Goal: Information Seeking & Learning: Learn about a topic

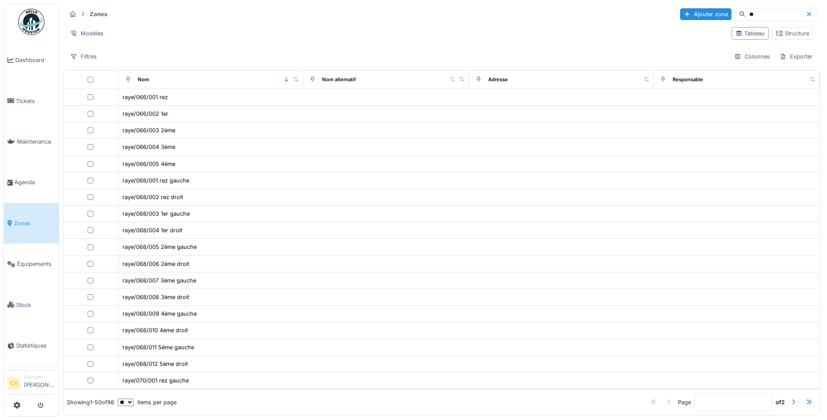
type input "*"
type input "********"
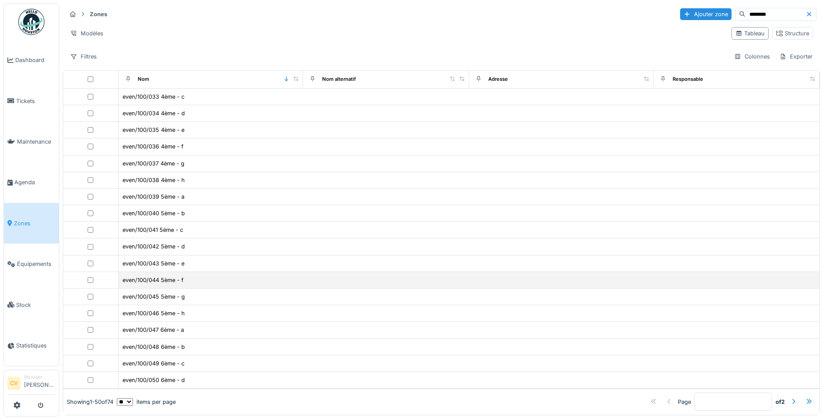
scroll to position [5, 0]
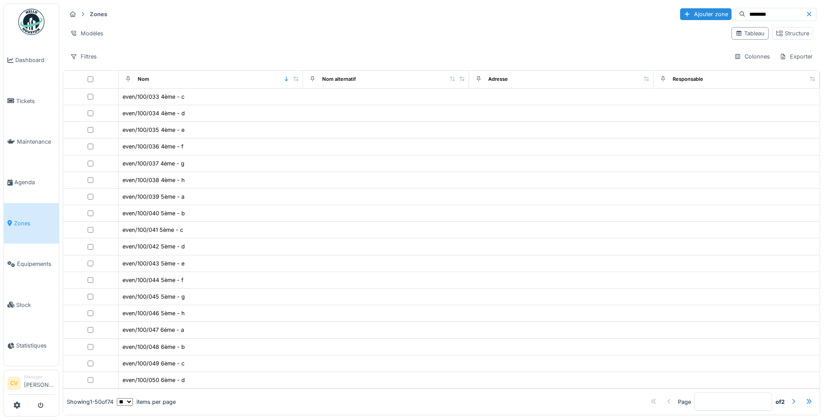
click at [790, 397] on div at bounding box center [793, 401] width 7 height 8
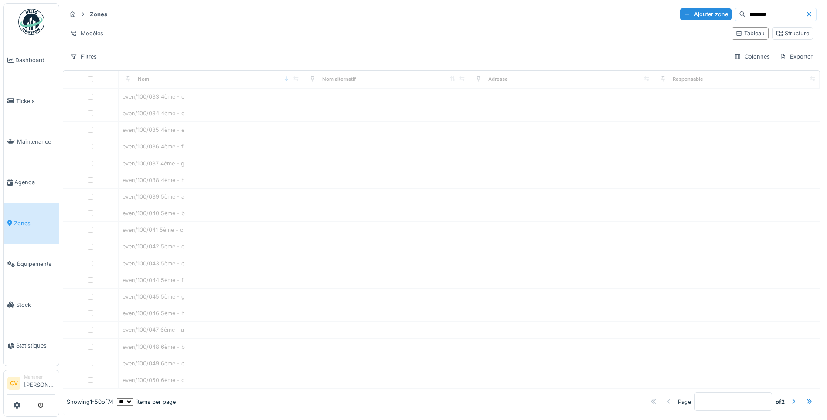
type input "*"
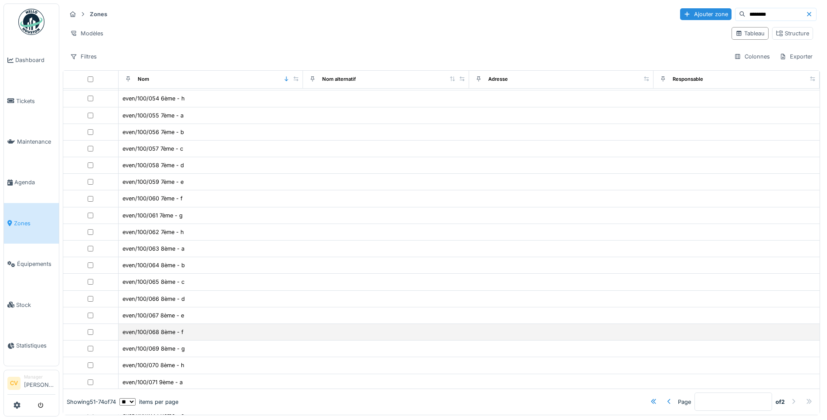
scroll to position [0, 0]
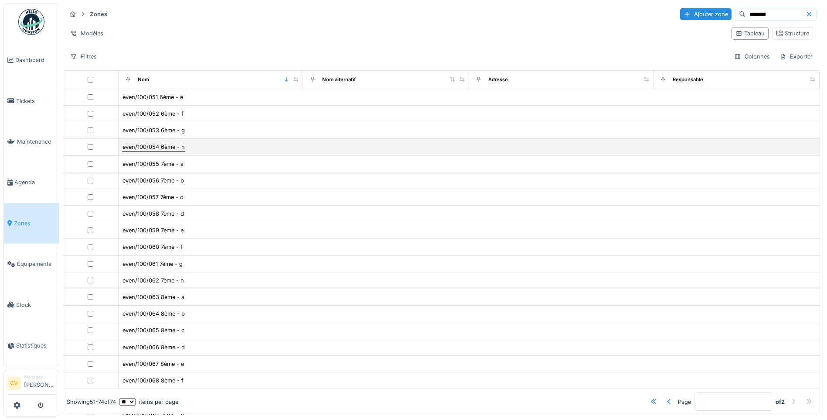
click at [157, 143] on div "even/100/054 6ème - h" at bounding box center [154, 147] width 62 height 8
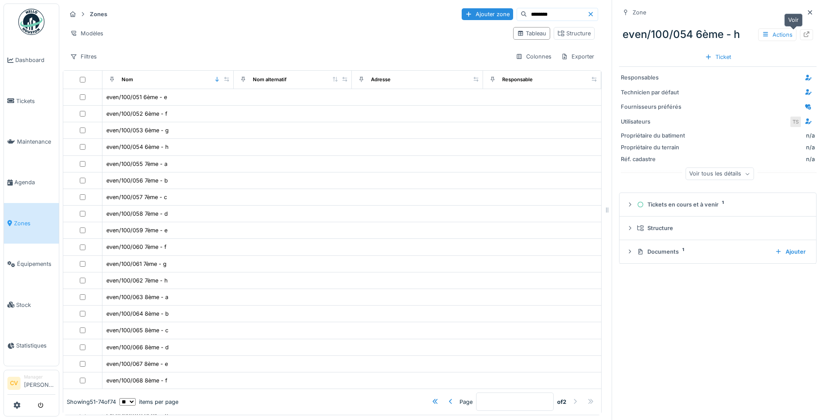
click at [803, 31] on icon at bounding box center [806, 34] width 7 height 6
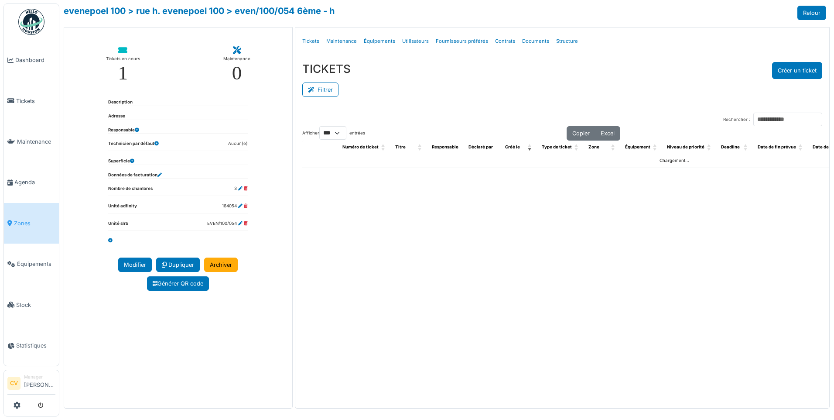
select select "***"
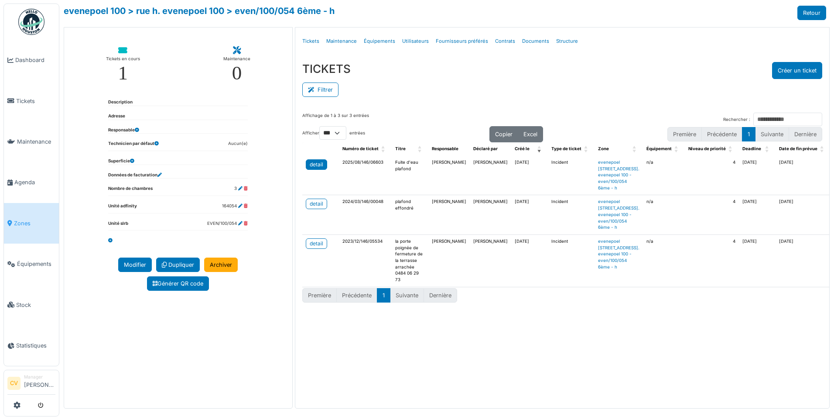
click at [324, 166] on link "detail" at bounding box center [316, 164] width 21 height 10
click at [202, 12] on link "> rue h. evenepoel 100" at bounding box center [176, 11] width 96 height 10
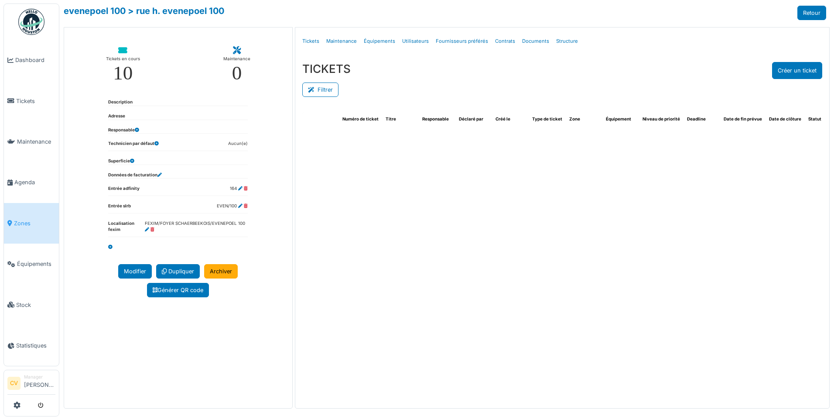
select select "***"
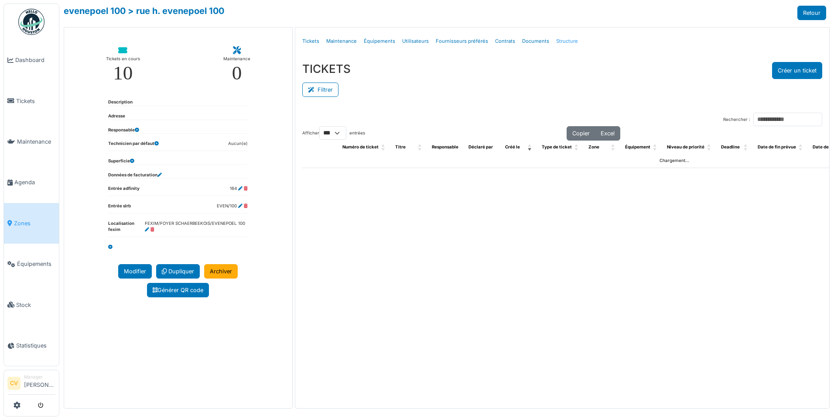
click at [553, 39] on link "Structure" at bounding box center [567, 41] width 29 height 21
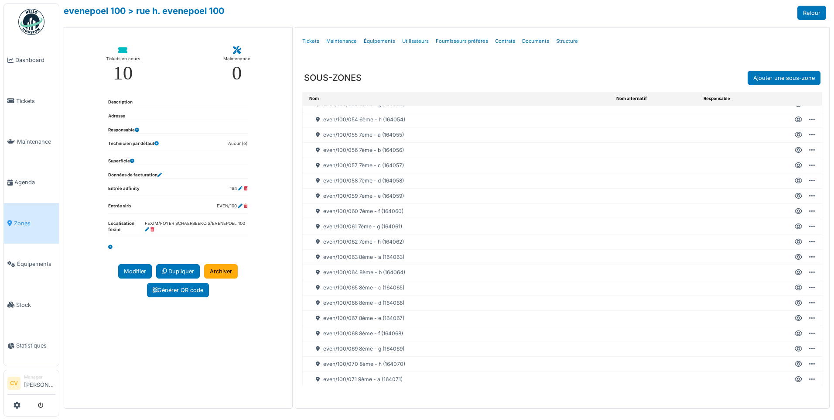
scroll to position [879, 0]
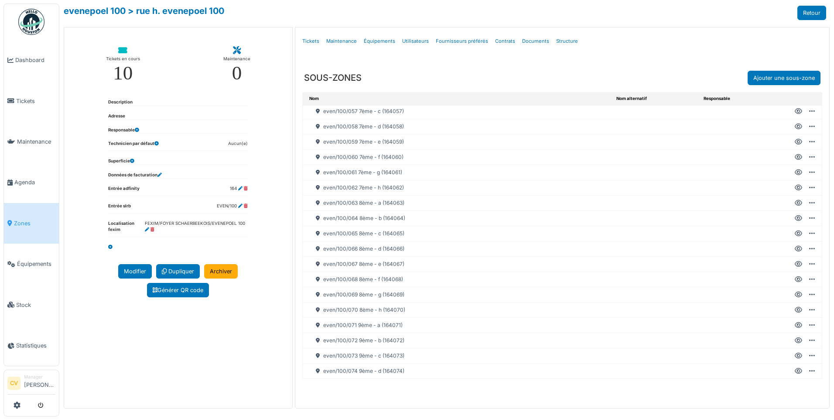
click at [795, 188] on icon at bounding box center [798, 188] width 7 height 0
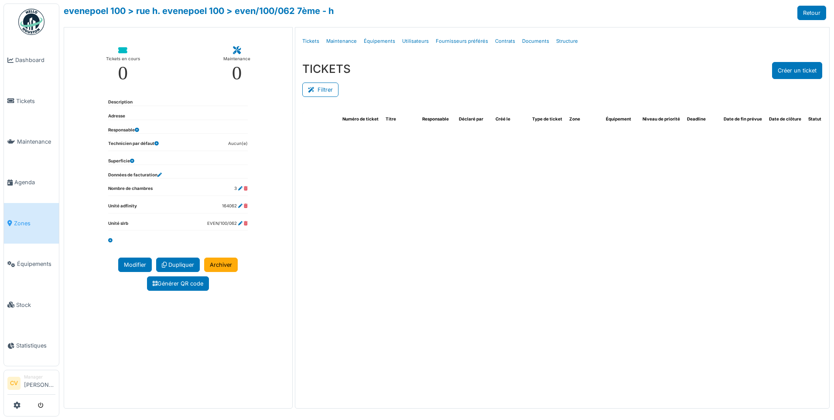
select select "***"
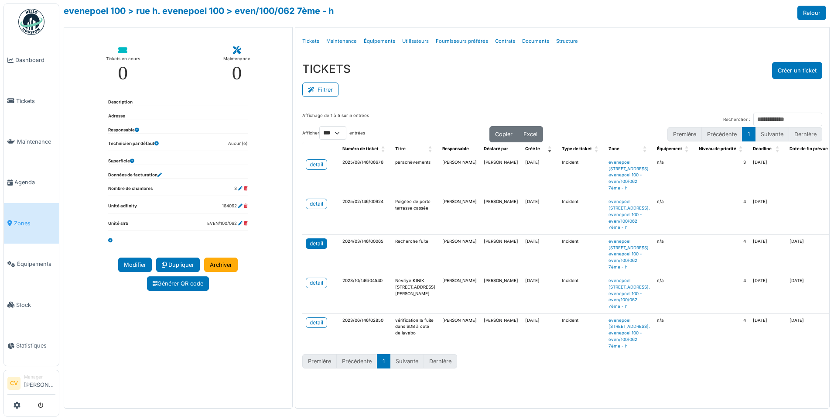
click at [315, 247] on div "detail" at bounding box center [317, 243] width 14 height 8
click at [306, 167] on link "detail" at bounding box center [316, 164] width 21 height 10
click at [180, 16] on link "> rue h. evenepoel 100" at bounding box center [176, 11] width 96 height 10
select select "***"
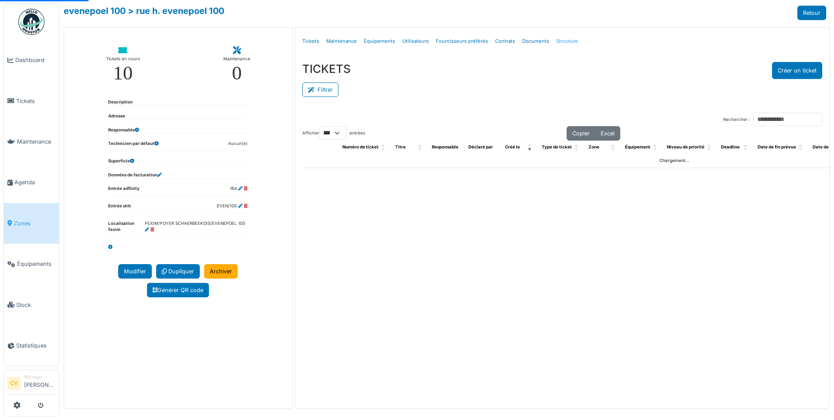
click at [564, 44] on link "Structure" at bounding box center [567, 41] width 29 height 21
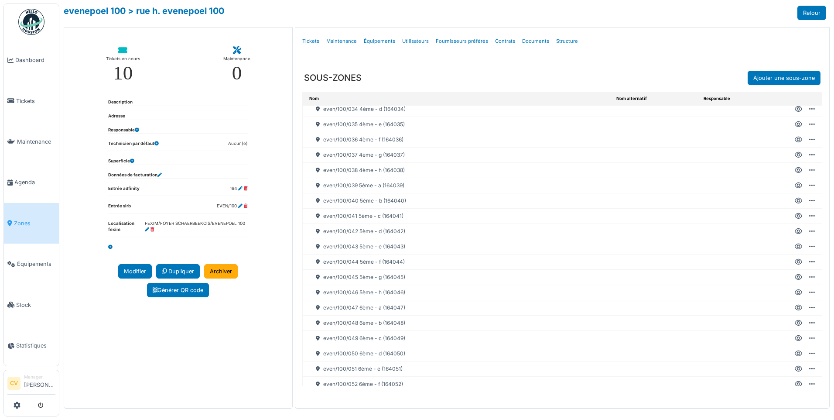
scroll to position [567, 0]
click at [795, 371] on icon at bounding box center [798, 371] width 7 height 0
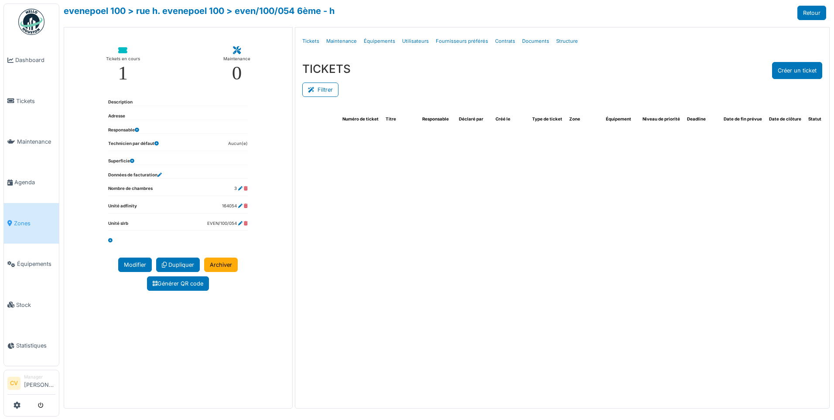
select select "***"
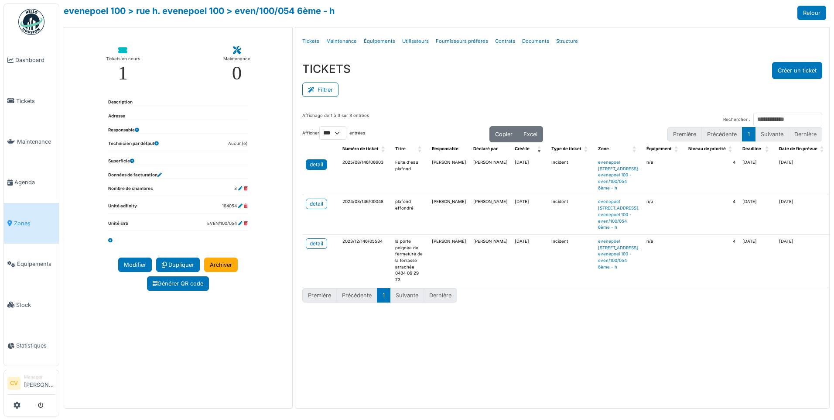
click at [318, 160] on link "detail" at bounding box center [316, 164] width 21 height 10
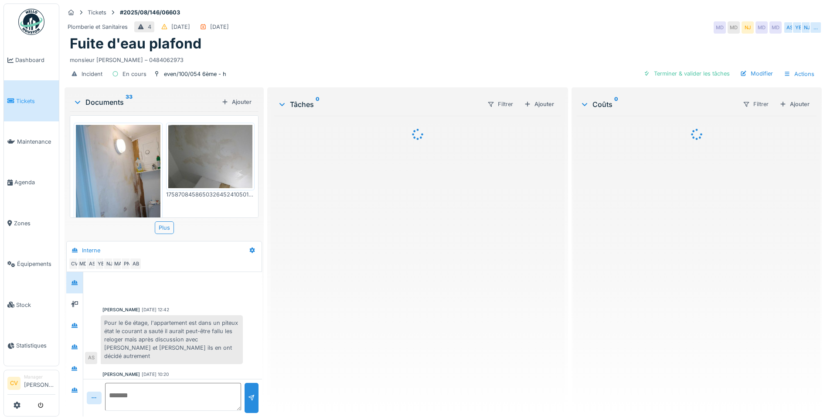
scroll to position [325, 0]
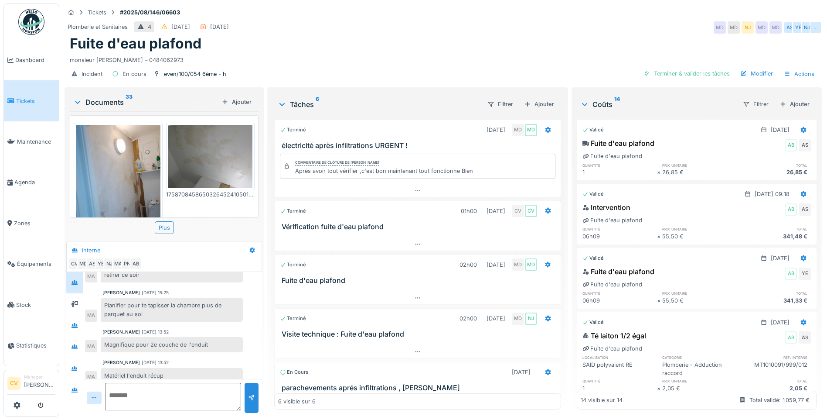
click at [108, 108] on div "Documents 33 Ajouter" at bounding box center [164, 101] width 189 height 19
click at [106, 104] on div "Documents 33" at bounding box center [145, 102] width 145 height 10
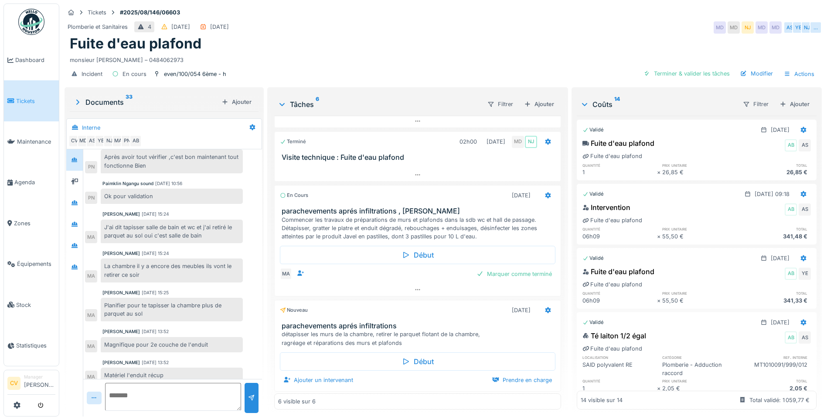
scroll to position [178, 0]
click at [402, 288] on div at bounding box center [418, 287] width 286 height 13
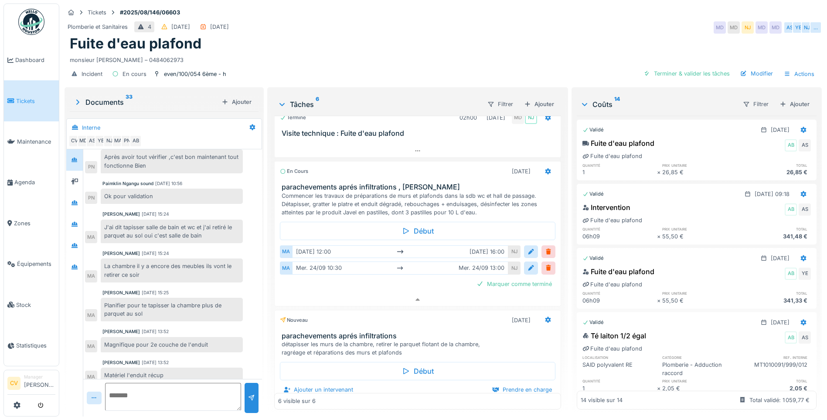
scroll to position [212, 0]
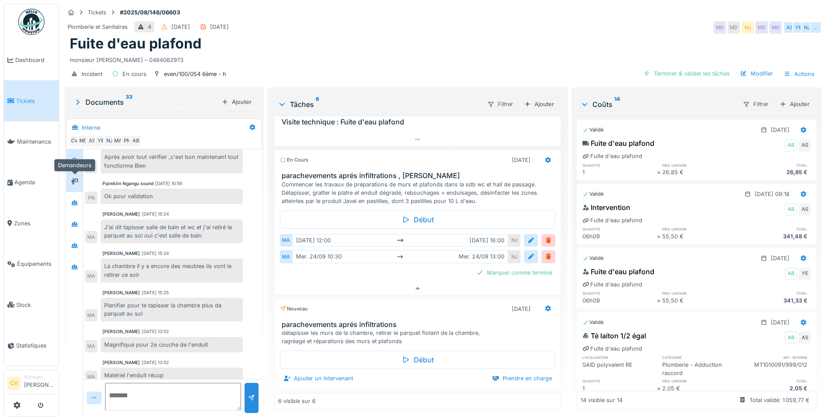
click at [69, 176] on div at bounding box center [74, 181] width 13 height 11
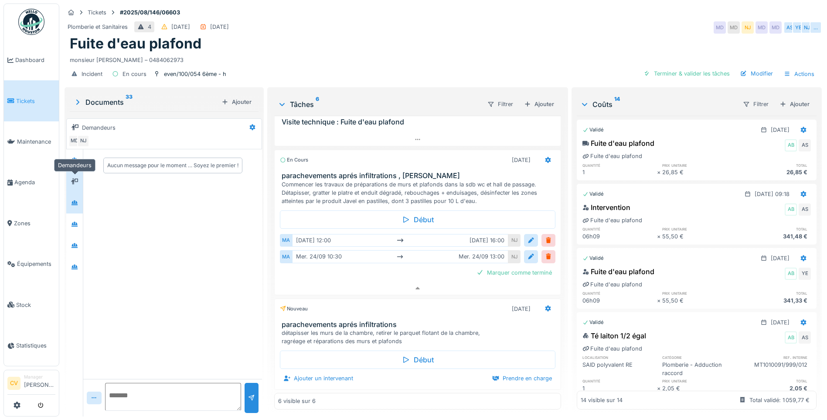
click at [71, 192] on div at bounding box center [74, 202] width 17 height 21
click at [71, 219] on div at bounding box center [74, 224] width 13 height 11
click at [75, 241] on div at bounding box center [74, 245] width 7 height 8
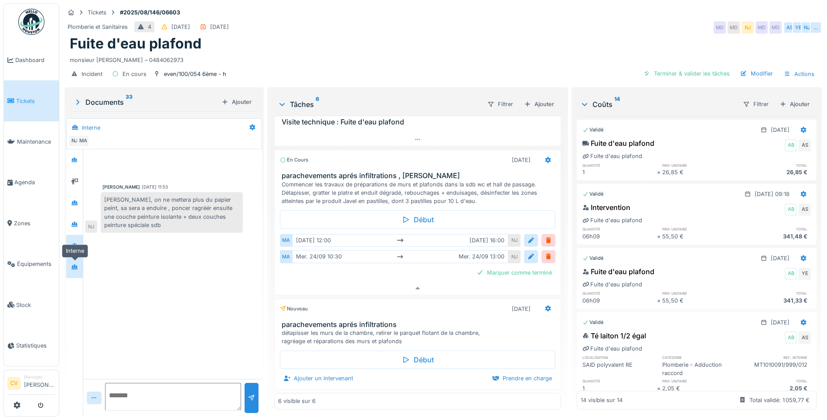
click at [72, 264] on icon at bounding box center [74, 267] width 7 height 6
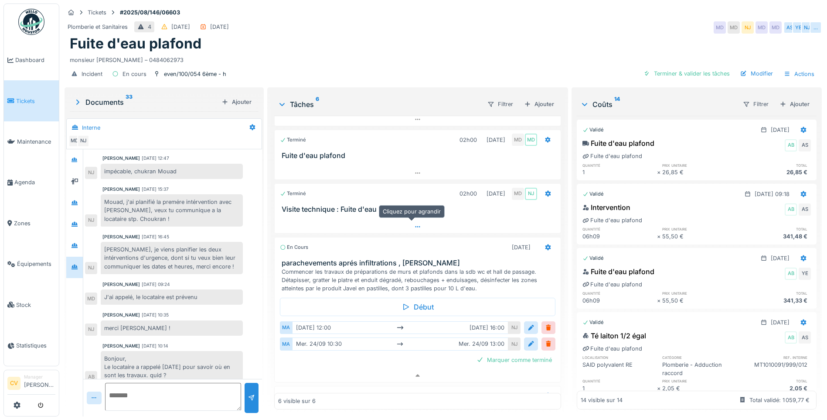
click at [310, 220] on div at bounding box center [418, 226] width 286 height 13
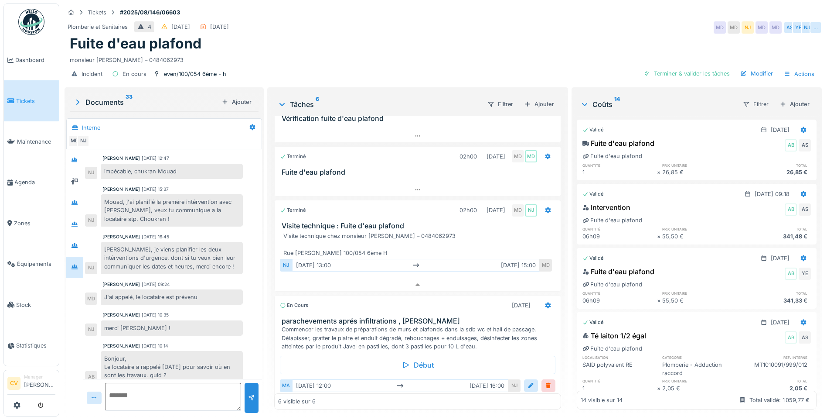
scroll to position [105, 0]
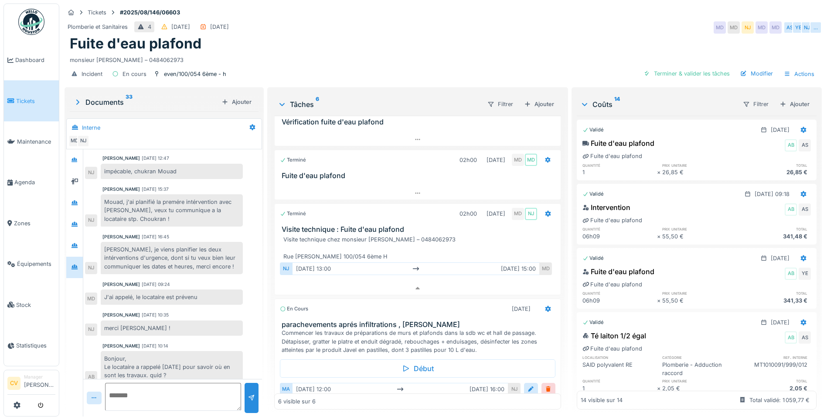
click at [352, 194] on div "Terminé 15/09/2025 MD MD électricité après infiltrations URGENT ! Commentaire d…" at bounding box center [417, 263] width 287 height 294
click at [356, 187] on div at bounding box center [418, 193] width 286 height 13
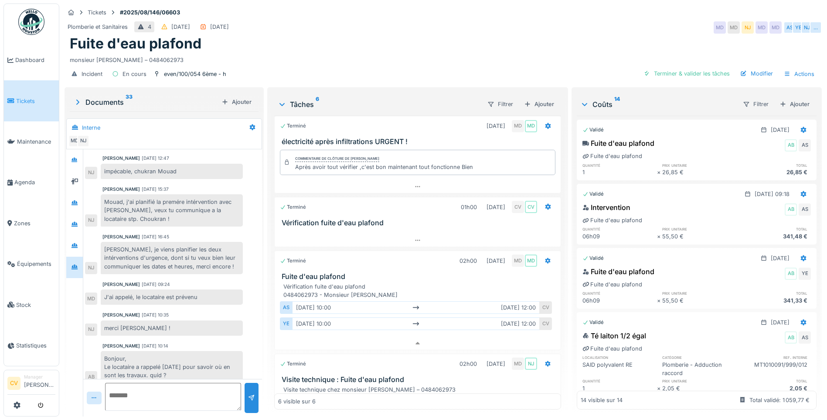
scroll to position [0, 0]
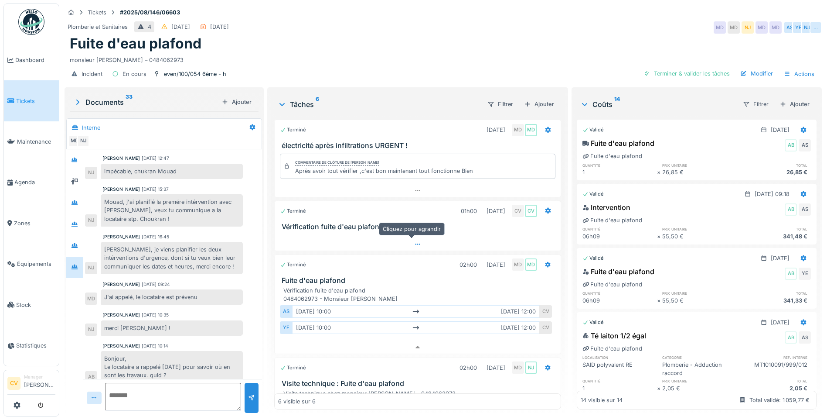
click at [356, 238] on div at bounding box center [418, 244] width 286 height 13
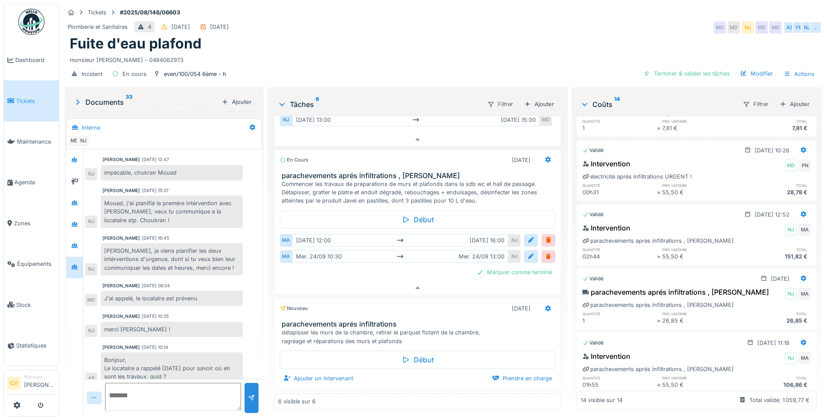
scroll to position [210, 0]
click at [73, 241] on div at bounding box center [74, 245] width 7 height 8
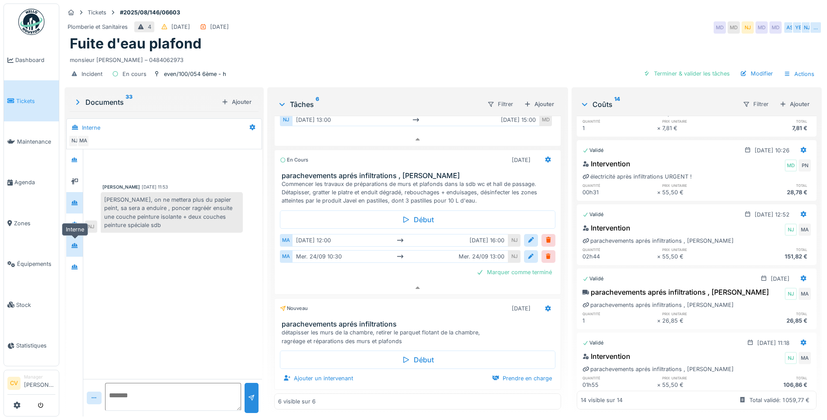
scroll to position [0, 0]
click at [72, 220] on div at bounding box center [74, 224] width 7 height 8
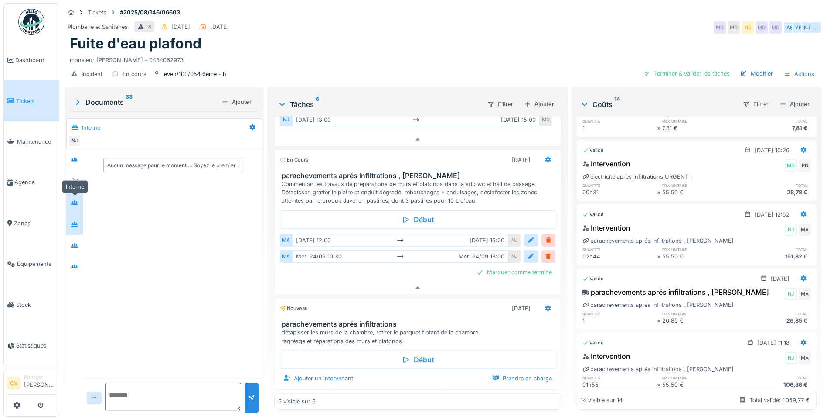
click at [74, 200] on icon at bounding box center [75, 202] width 6 height 5
click at [75, 178] on icon at bounding box center [74, 181] width 7 height 6
click at [78, 160] on div at bounding box center [74, 160] width 13 height 14
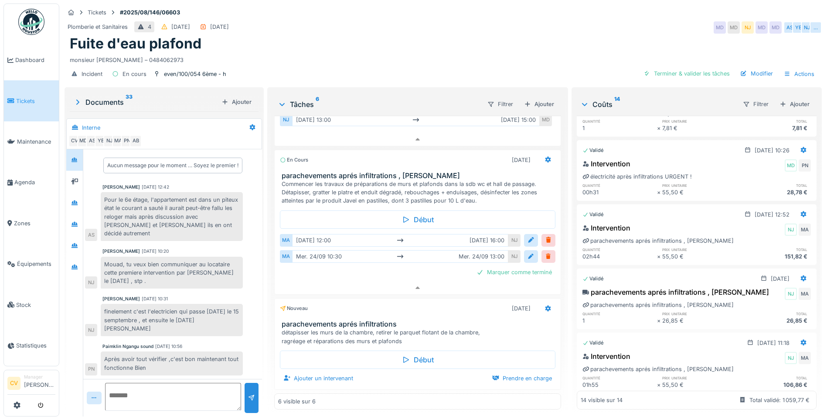
click at [333, 52] on div "monsieur [PERSON_NAME] – 0484062973" at bounding box center [443, 58] width 747 height 12
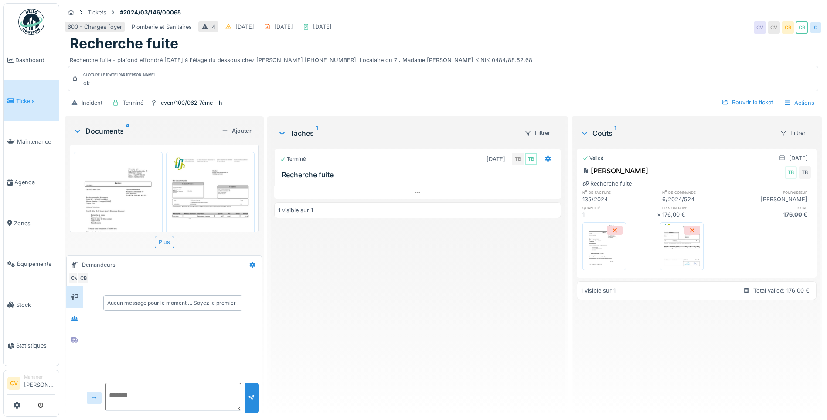
click at [328, 198] on div at bounding box center [417, 192] width 287 height 13
click at [329, 196] on div at bounding box center [417, 192] width 287 height 13
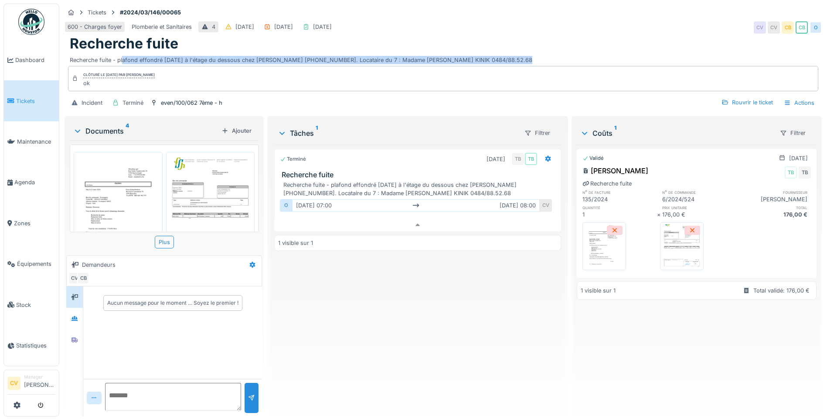
drag, startPoint x: 123, startPoint y: 57, endPoint x: 148, endPoint y: 58, distance: 25.3
click at [148, 58] on div "Tickets #2024/03/146/00065 600 - Charges foyer Plomberie et Sanitaires 4 11/03/…" at bounding box center [443, 58] width 761 height 111
drag, startPoint x: 148, startPoint y: 58, endPoint x: 128, endPoint y: 59, distance: 20.1
click at [128, 66] on div "Clôturé le mardi 2 avril 2024 par Christian BASSETTE ok" at bounding box center [443, 78] width 751 height 25
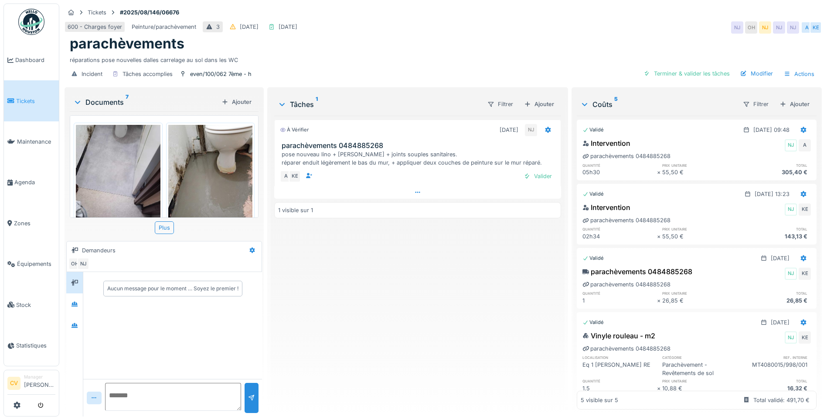
click at [389, 197] on div at bounding box center [417, 192] width 287 height 13
click at [103, 104] on div "Documents 7 Ajouter" at bounding box center [164, 101] width 189 height 19
click at [104, 101] on div "Documents 7 Ajouter" at bounding box center [164, 101] width 189 height 19
click at [108, 97] on div "Documents 7" at bounding box center [145, 102] width 145 height 10
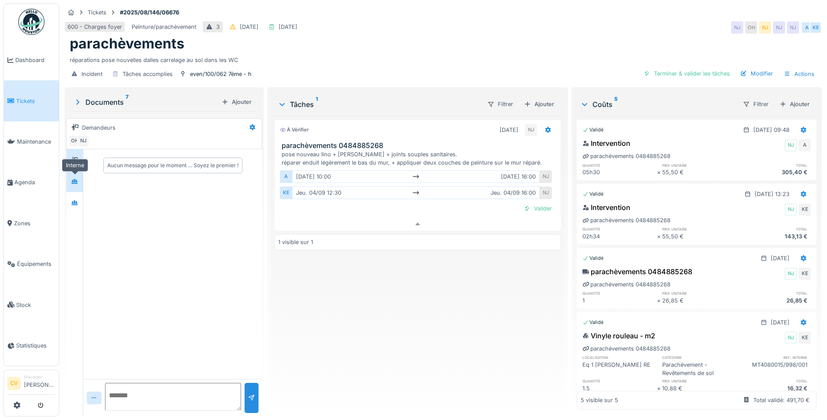
click at [74, 179] on icon at bounding box center [75, 181] width 6 height 5
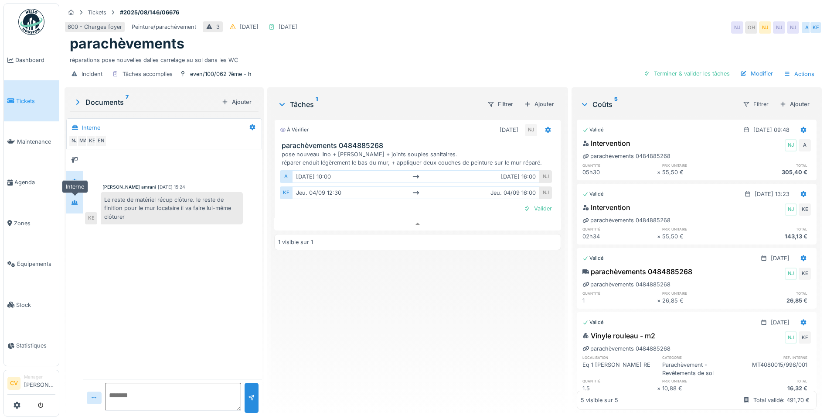
click at [70, 200] on div at bounding box center [74, 202] width 13 height 11
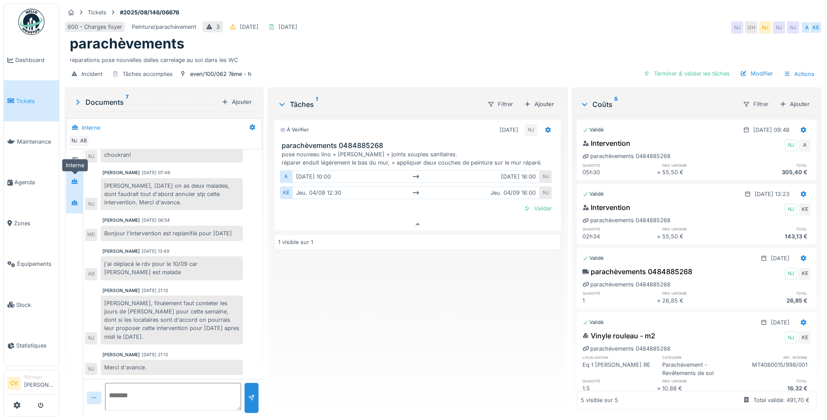
click at [73, 180] on div at bounding box center [74, 181] width 13 height 11
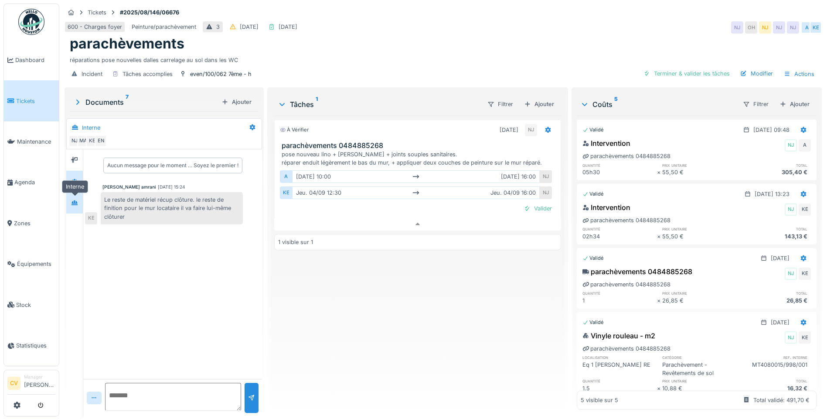
click at [77, 200] on icon at bounding box center [75, 202] width 6 height 5
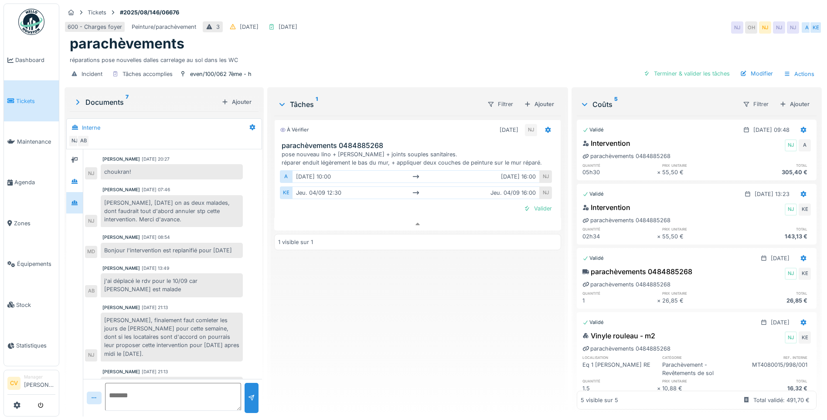
scroll to position [92, 0]
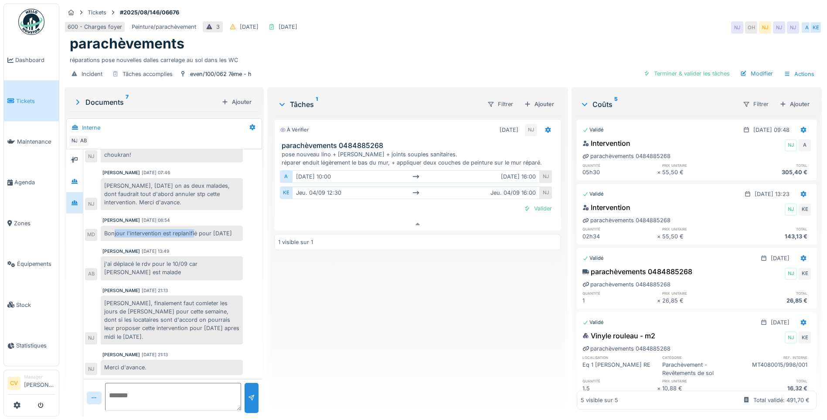
drag, startPoint x: 114, startPoint y: 226, endPoint x: 194, endPoint y: 229, distance: 80.3
click at [194, 229] on div "Bonjour l'intervention est replanifié pour mercredi" at bounding box center [172, 233] width 142 height 15
drag, startPoint x: 132, startPoint y: 298, endPoint x: 165, endPoint y: 299, distance: 32.7
click at [165, 299] on div "Salut Ahmed, finalement faut comleter les jours de Karim pour cette semaine, do…" at bounding box center [172, 319] width 142 height 49
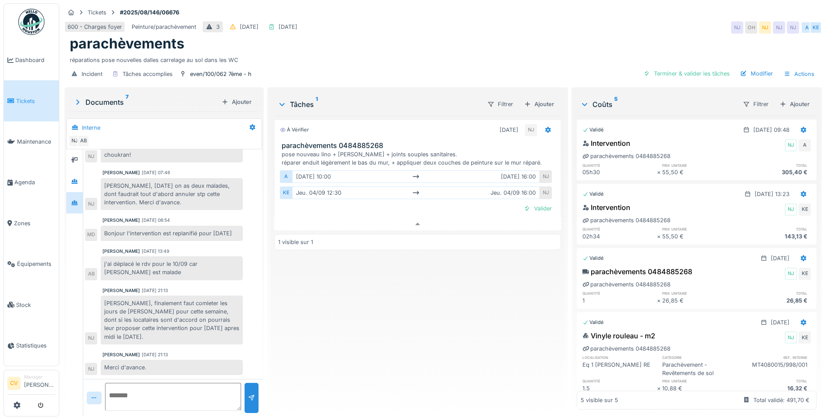
drag, startPoint x: 165, startPoint y: 299, endPoint x: 129, endPoint y: 311, distance: 37.9
click at [138, 311] on div "Salut Ahmed, finalement faut comleter les jours de Karim pour cette semaine, do…" at bounding box center [172, 319] width 142 height 49
drag, startPoint x: 128, startPoint y: 312, endPoint x: 221, endPoint y: 312, distance: 92.9
click at [221, 312] on div "Salut Ahmed, finalement faut comleter les jours de Karim pour cette semaine, do…" at bounding box center [172, 319] width 142 height 49
drag, startPoint x: 126, startPoint y: 323, endPoint x: 152, endPoint y: 321, distance: 25.4
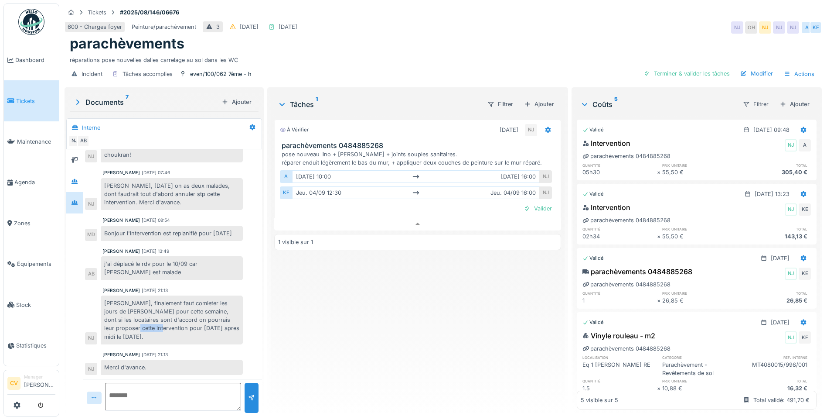
click at [152, 321] on div "Salut Ahmed, finalement faut comleter les jours de Karim pour cette semaine, do…" at bounding box center [172, 319] width 142 height 49
drag, startPoint x: 152, startPoint y: 321, endPoint x: 171, endPoint y: 330, distance: 21.1
click at [171, 330] on div "Salut Ahmed, finalement faut comleter les jours de Karim pour cette semaine, do…" at bounding box center [172, 319] width 142 height 49
click at [79, 154] on div at bounding box center [74, 159] width 13 height 11
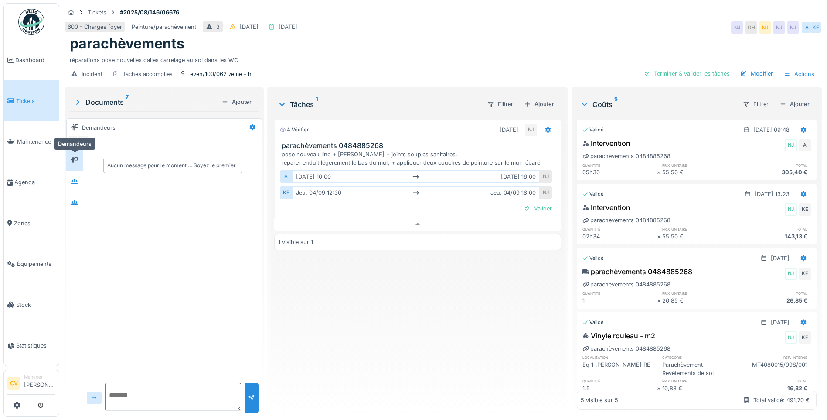
scroll to position [0, 0]
click at [72, 181] on div at bounding box center [74, 181] width 13 height 14
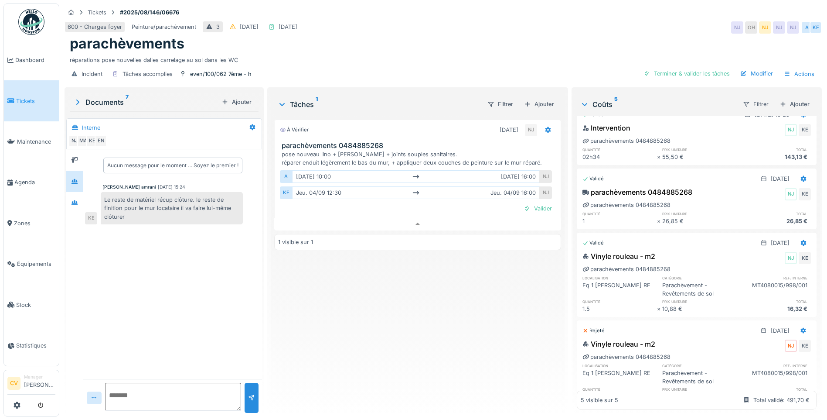
scroll to position [110, 0]
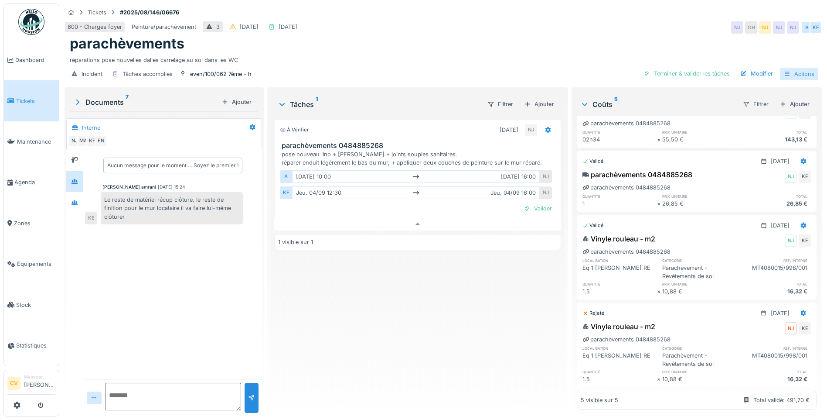
click at [786, 77] on div "Actions" at bounding box center [799, 74] width 38 height 13
click at [785, 106] on div "Rapport sur les coûts" at bounding box center [749, 106] width 107 height 13
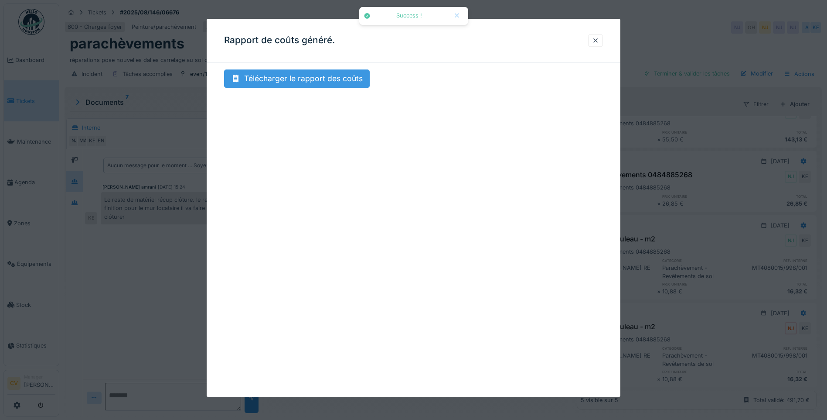
click at [263, 69] on div "Télécharger le rapport des coûts" at bounding box center [297, 78] width 146 height 18
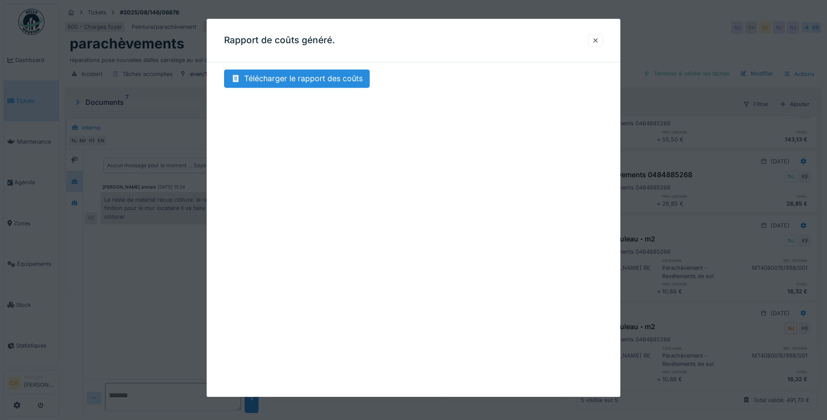
click at [77, 302] on div at bounding box center [413, 210] width 827 height 420
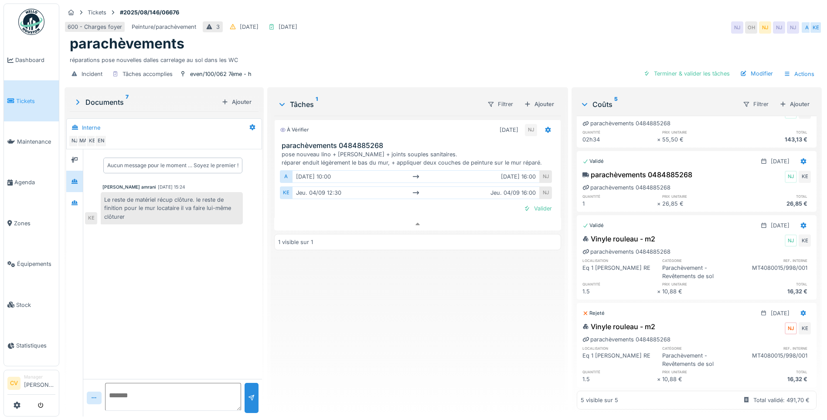
click at [99, 98] on div "Documents 7" at bounding box center [145, 102] width 145 height 10
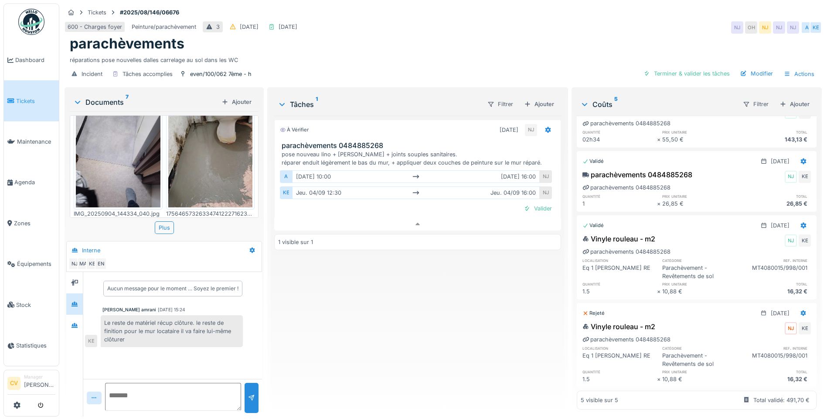
scroll to position [0, 0]
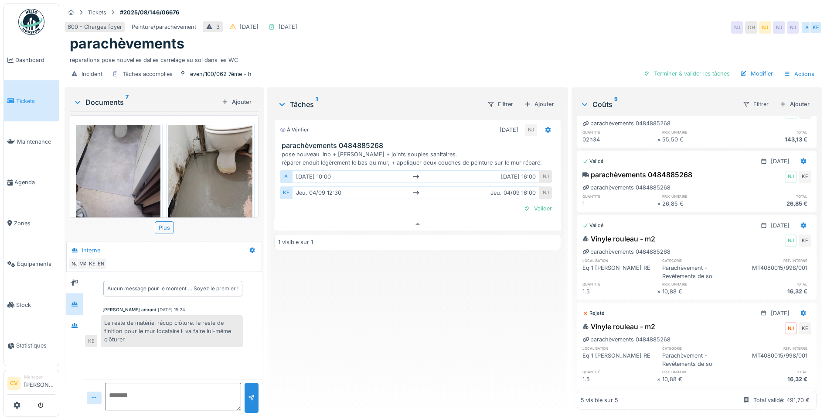
click at [134, 152] on img at bounding box center [118, 181] width 85 height 113
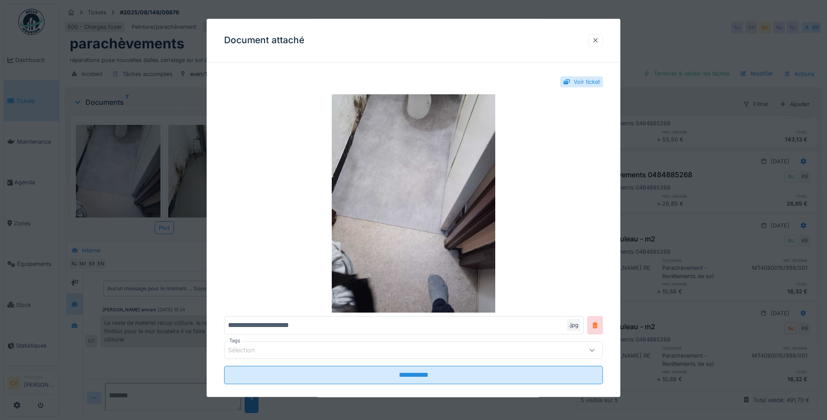
click at [598, 34] on div at bounding box center [595, 40] width 15 height 13
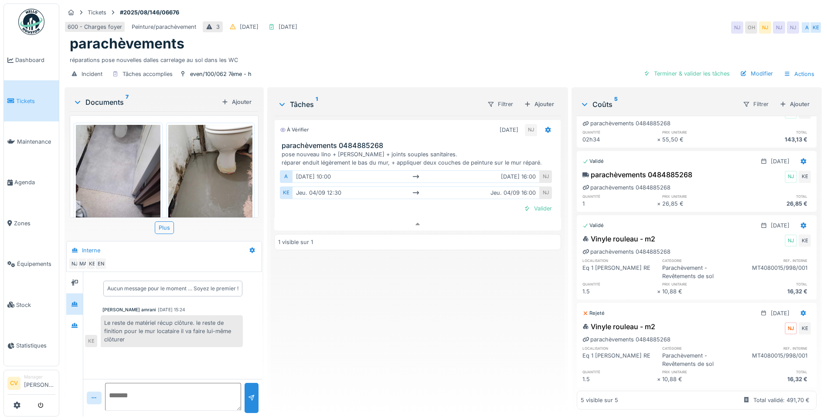
scroll to position [44, 0]
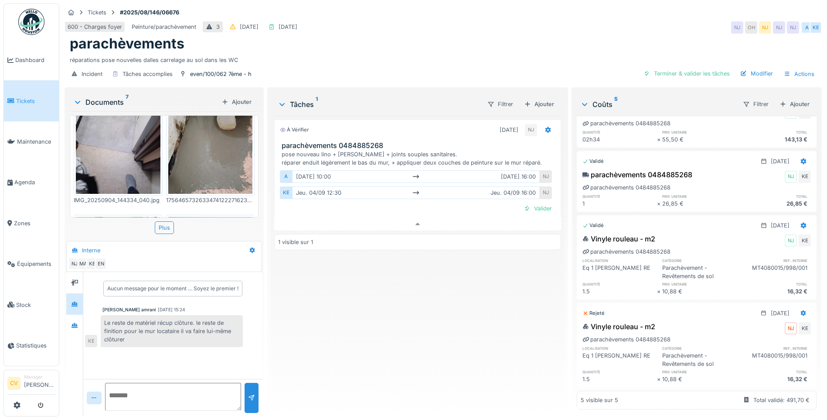
click at [230, 172] on img at bounding box center [210, 137] width 85 height 113
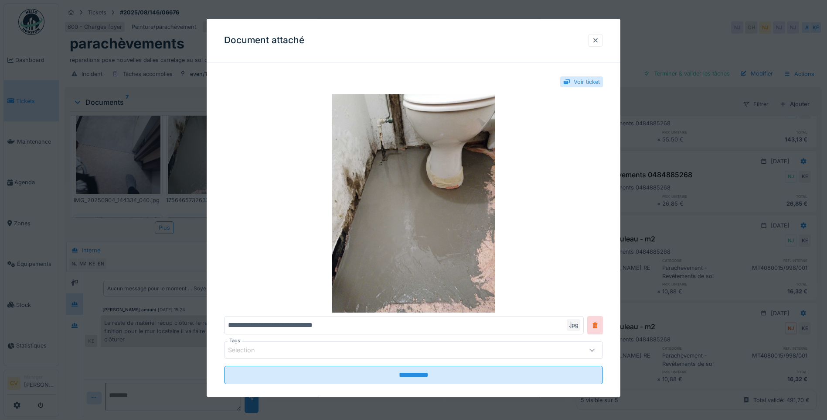
click at [599, 41] on div at bounding box center [595, 40] width 7 height 8
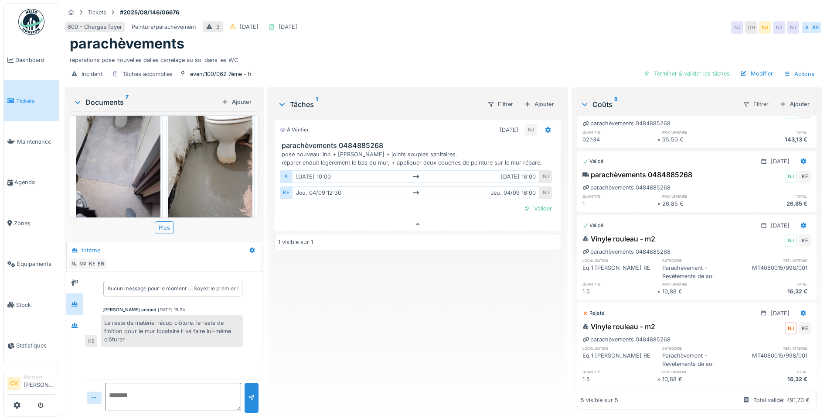
scroll to position [0, 0]
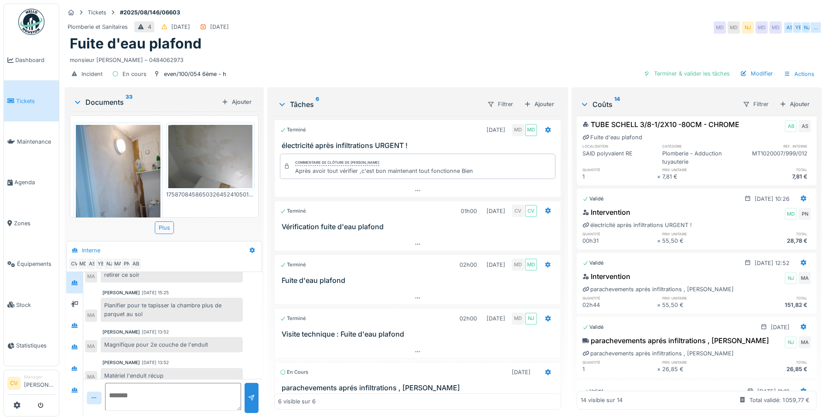
scroll to position [804, 0]
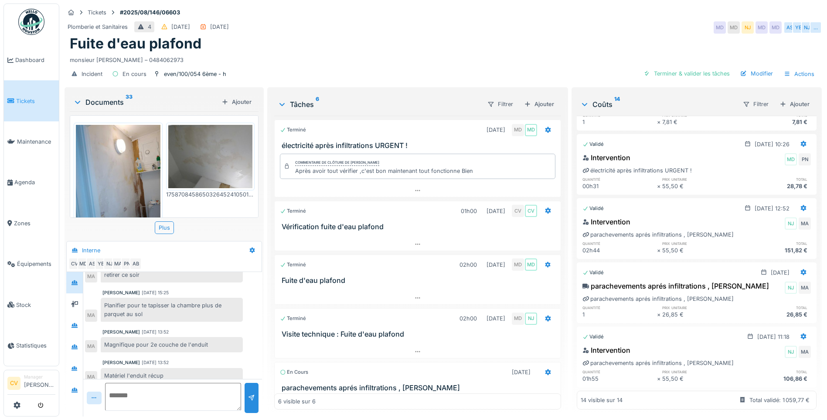
click at [96, 106] on div "Documents 33" at bounding box center [145, 102] width 145 height 10
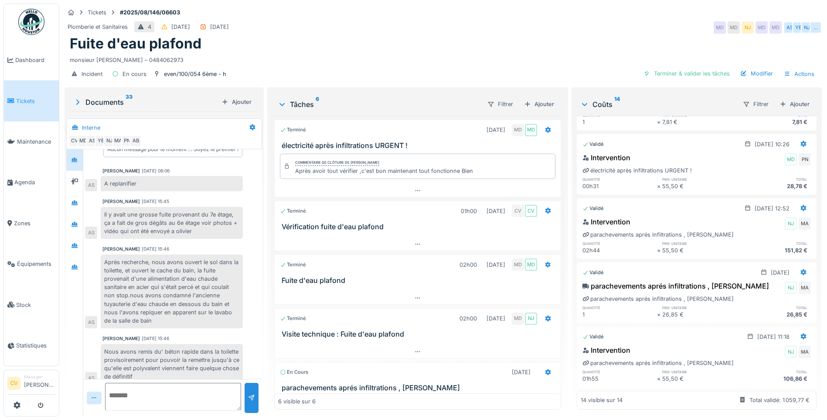
scroll to position [0, 0]
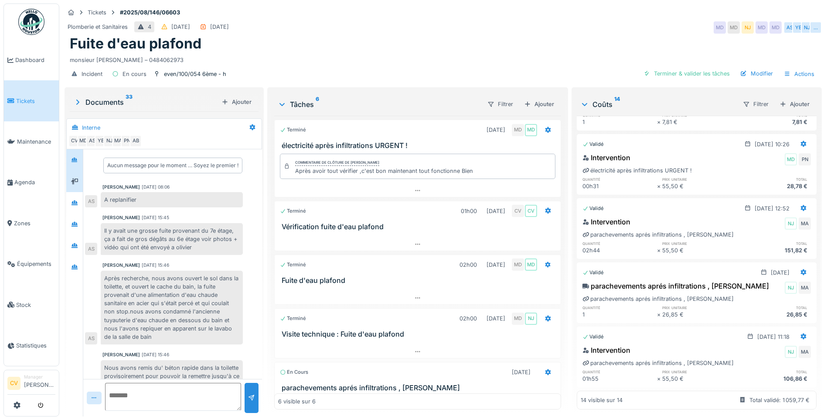
click at [77, 182] on icon at bounding box center [74, 181] width 7 height 6
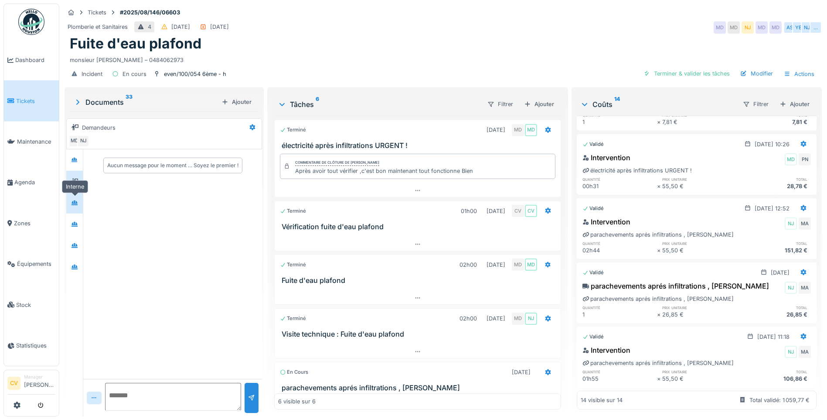
click at [72, 203] on icon at bounding box center [74, 203] width 7 height 6
click at [71, 218] on div at bounding box center [74, 224] width 13 height 14
click at [77, 249] on div at bounding box center [74, 245] width 7 height 8
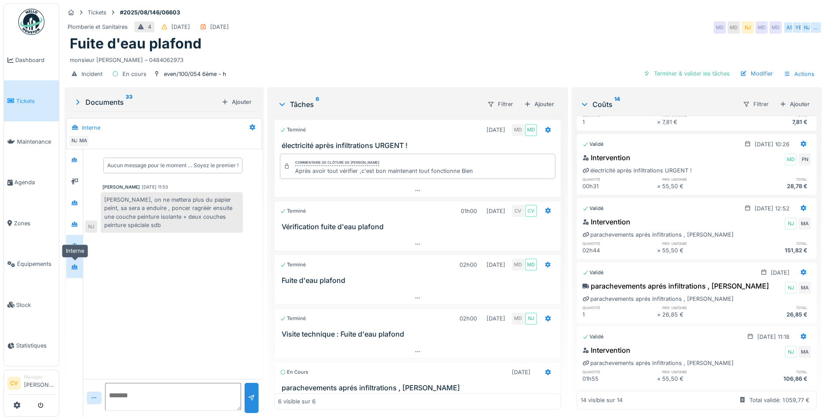
click at [75, 273] on div at bounding box center [74, 267] width 13 height 14
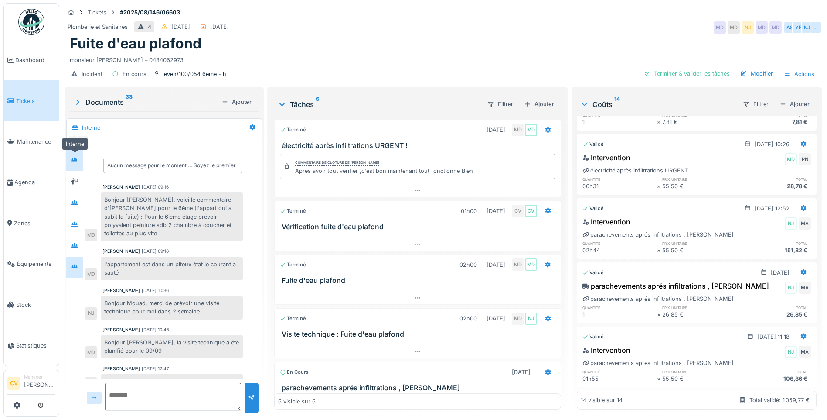
click at [79, 157] on div at bounding box center [74, 159] width 13 height 11
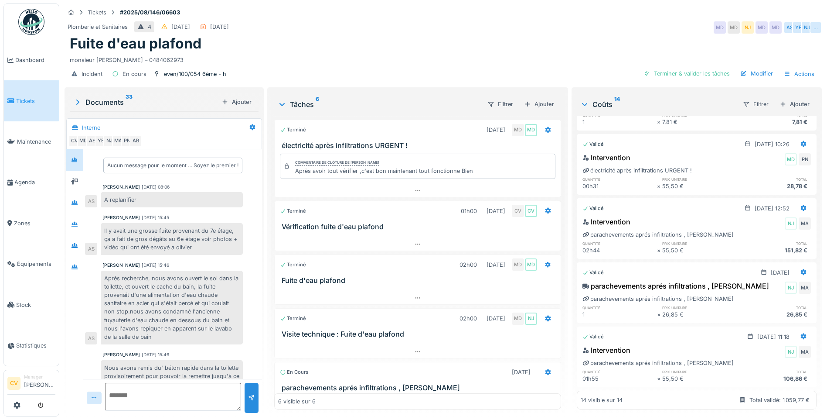
click at [147, 238] on div "Il y avait une grosse fuite provenant du 7e étage, ça a fait de gros dégâts au …" at bounding box center [172, 239] width 142 height 32
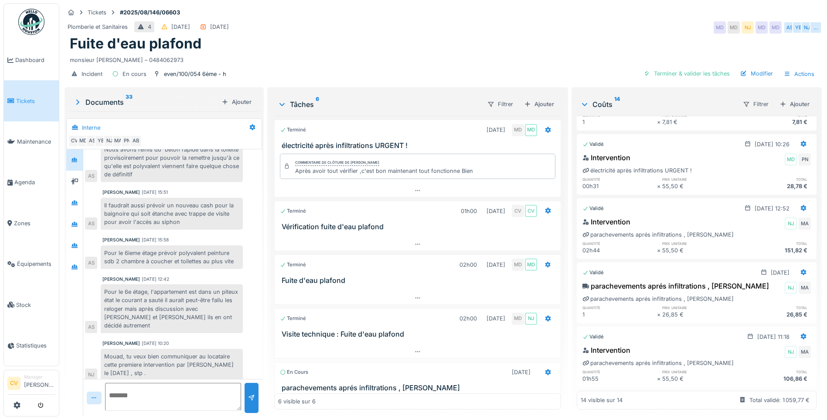
scroll to position [262, 0]
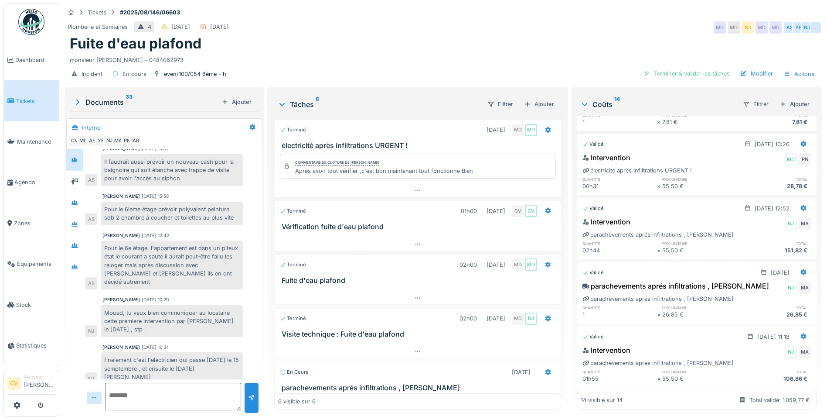
click at [195, 314] on div "Mouad, tu veux bien communiquer au locataire cette premiere intervention par [P…" at bounding box center [172, 321] width 142 height 32
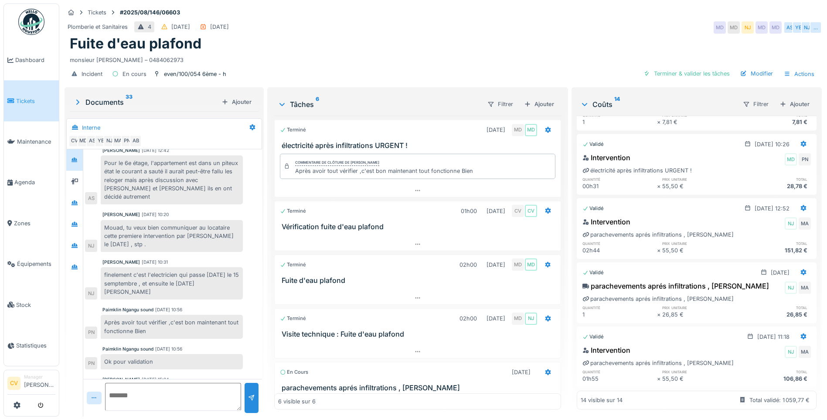
scroll to position [349, 0]
click at [163, 279] on div "finelement c'est l'electricien qui passe lundi le 15 semptembre , et ensuite le…" at bounding box center [172, 281] width 142 height 32
click at [150, 219] on div "Mouad, tu veux bien communiquer au locataire cette premiere intervention par Ma…" at bounding box center [172, 234] width 142 height 32
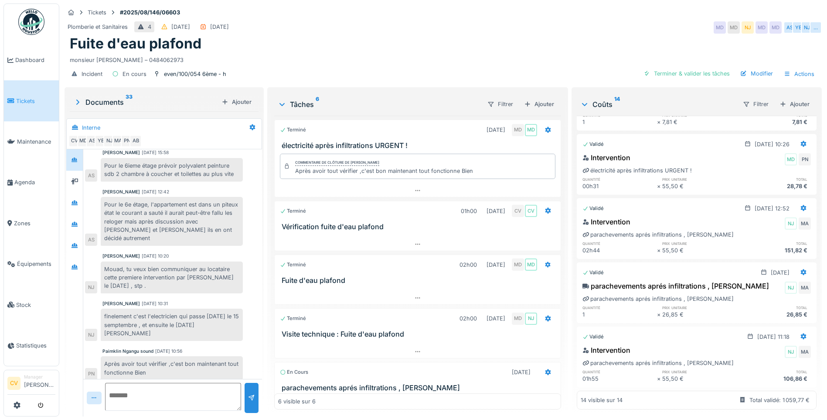
click at [184, 215] on div "Pour le 6e étage, l'appartement est dans un piteux état le courant a sauté il a…" at bounding box center [172, 221] width 142 height 49
click at [211, 280] on div "Mouad, tu veux bien communiquer au locataire cette premiere intervention par Ma…" at bounding box center [172, 277] width 142 height 32
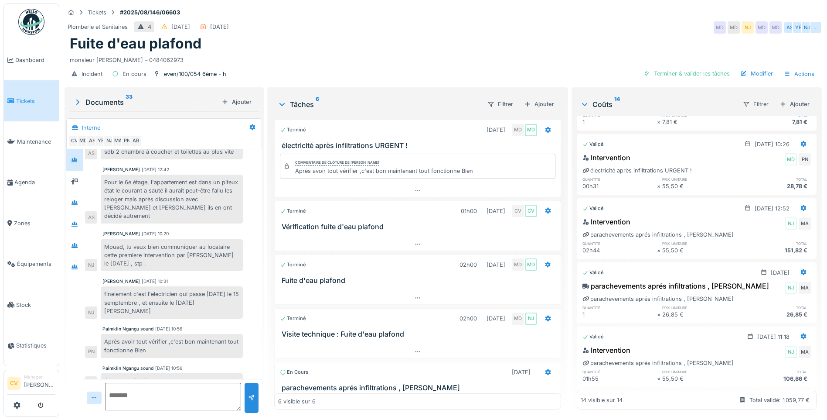
scroll to position [349, 0]
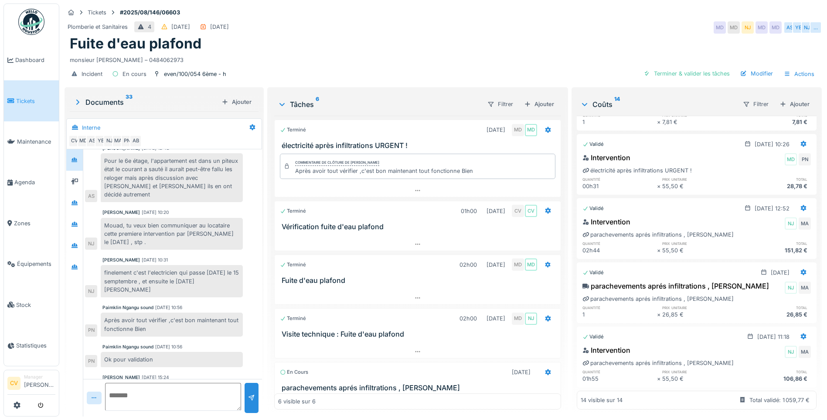
click at [144, 278] on div "finelement c'est l'electricien qui passe lundi le 15 semptembre , et ensuite le…" at bounding box center [172, 281] width 142 height 32
drag, startPoint x: 119, startPoint y: 266, endPoint x: 175, endPoint y: 267, distance: 56.7
click at [175, 267] on div "finelement c'est l'electricien qui passe lundi le 15 semptembre , et ensuite le…" at bounding box center [172, 281] width 142 height 32
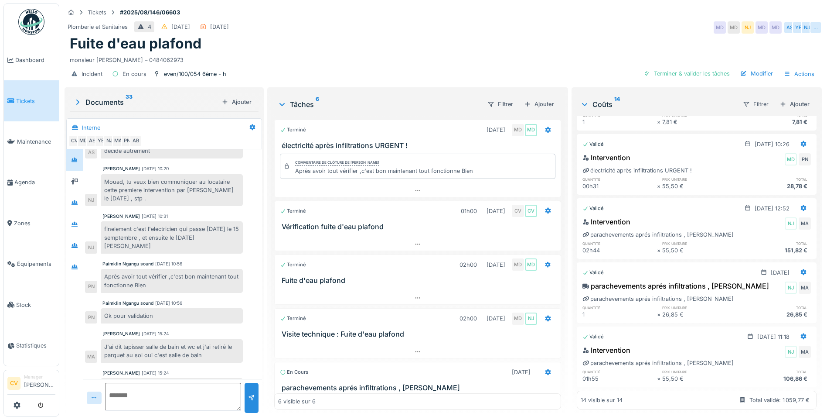
scroll to position [436, 0]
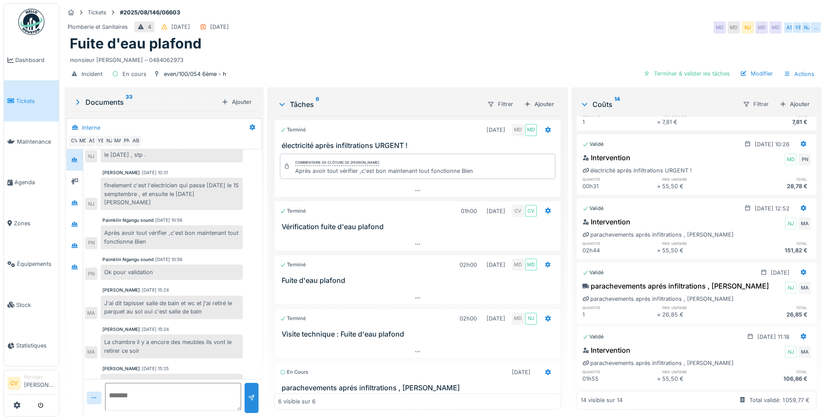
click at [128, 296] on div "J'ai dit tapisser salle de bain et wc et j'ai retiré le parquet au sol oui c'es…" at bounding box center [172, 307] width 142 height 24
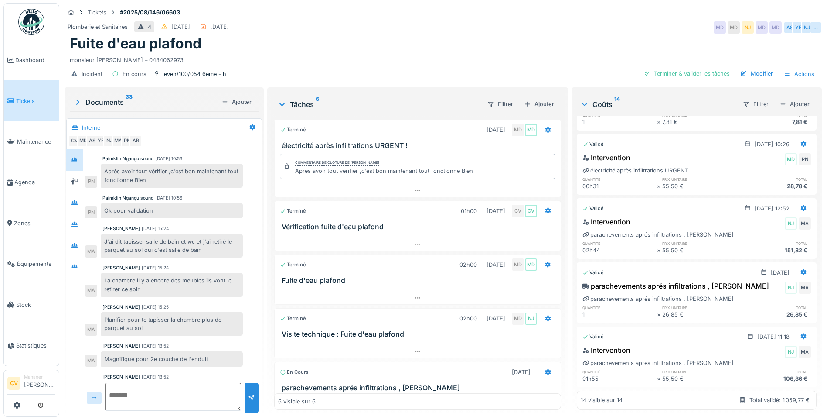
scroll to position [512, 0]
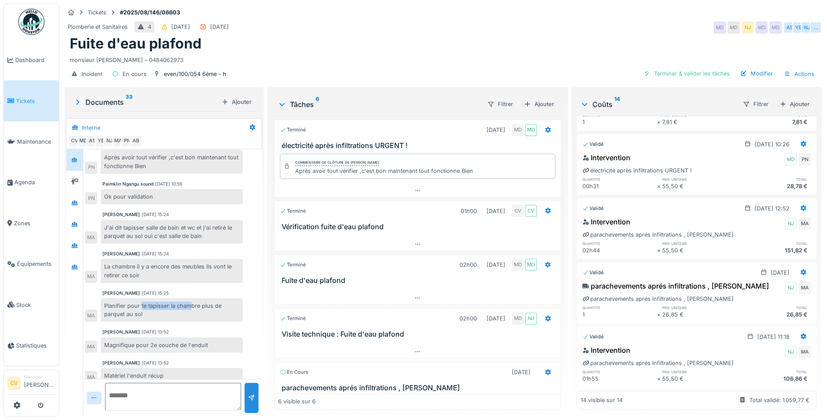
drag, startPoint x: 141, startPoint y: 299, endPoint x: 191, endPoint y: 299, distance: 49.7
click at [191, 299] on div "Planifier pour te tapisser la chambre plus de parquet au sol" at bounding box center [172, 310] width 142 height 24
click at [71, 176] on div at bounding box center [74, 181] width 13 height 11
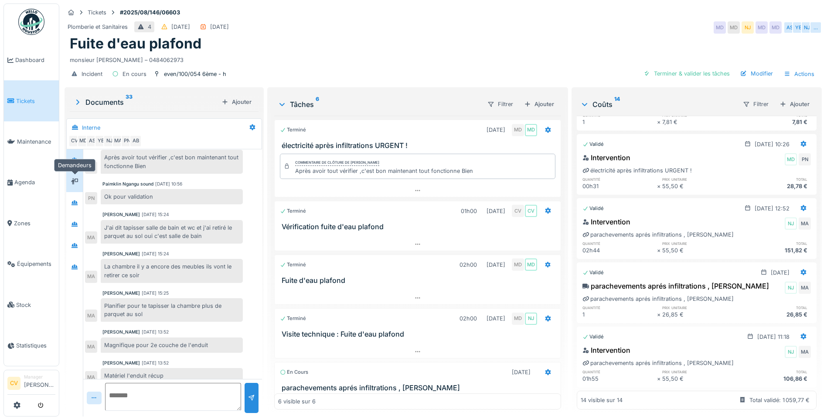
scroll to position [0, 0]
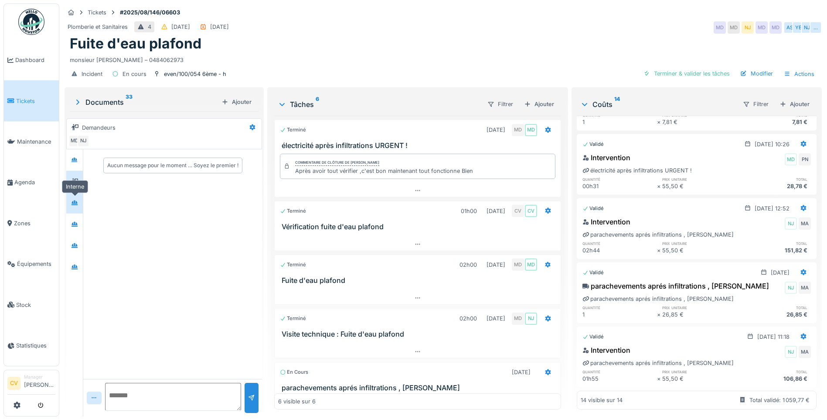
click at [74, 200] on icon at bounding box center [74, 203] width 7 height 6
click at [74, 221] on icon at bounding box center [74, 224] width 7 height 6
click at [72, 243] on icon at bounding box center [74, 246] width 7 height 6
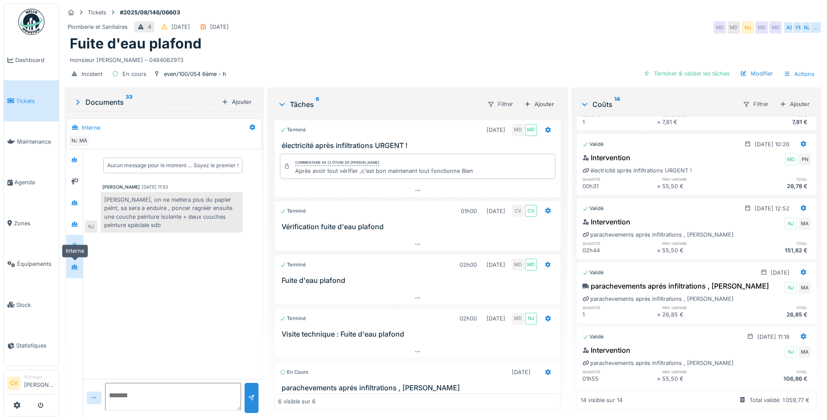
click at [70, 262] on div at bounding box center [74, 267] width 13 height 11
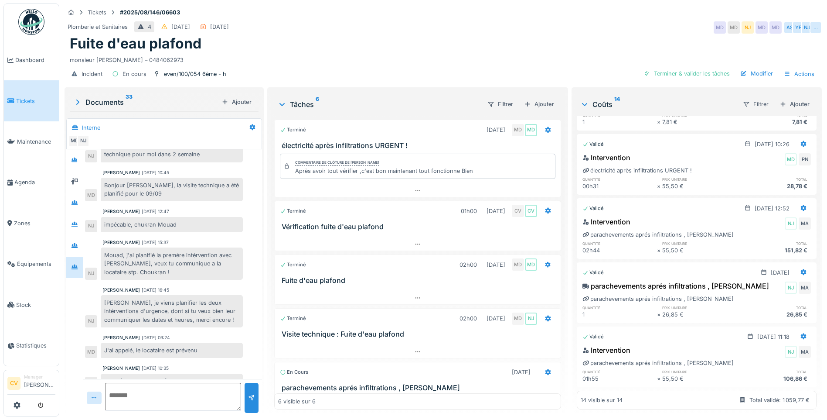
scroll to position [210, 0]
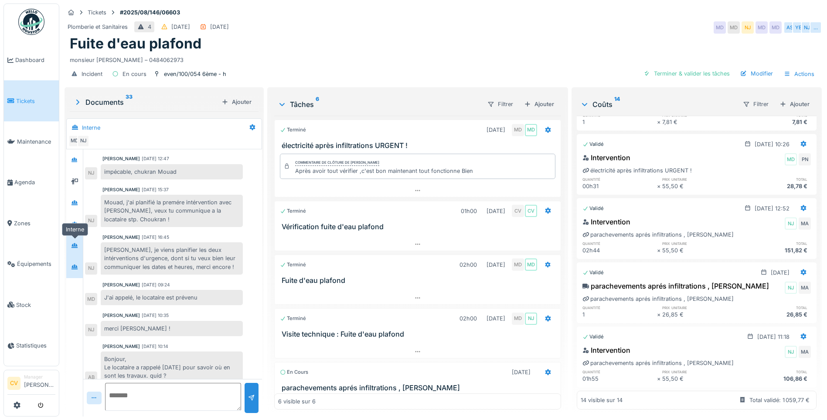
click at [74, 243] on icon at bounding box center [74, 246] width 7 height 6
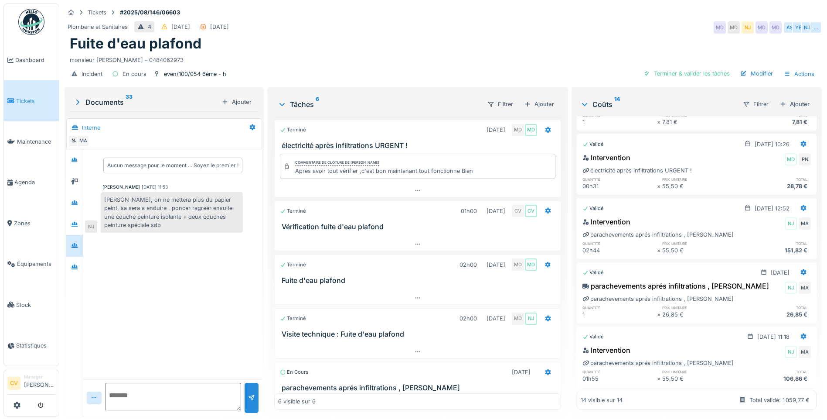
click at [120, 215] on div "Mahfoud, on ne mettera plus du papier peint, sa sera a enduire , poncer ragréér…" at bounding box center [172, 212] width 142 height 41
drag, startPoint x: 120, startPoint y: 198, endPoint x: 164, endPoint y: 201, distance: 44.1
click at [164, 201] on div "Mahfoud, on ne mettera plus du papier peint, sa sera a enduire , poncer ragréér…" at bounding box center [172, 212] width 142 height 41
drag, startPoint x: 164, startPoint y: 201, endPoint x: 156, endPoint y: 208, distance: 10.5
click at [156, 208] on div "Mahfoud, on ne mettera plus du papier peint, sa sera a enduire , poncer ragréér…" at bounding box center [172, 212] width 142 height 41
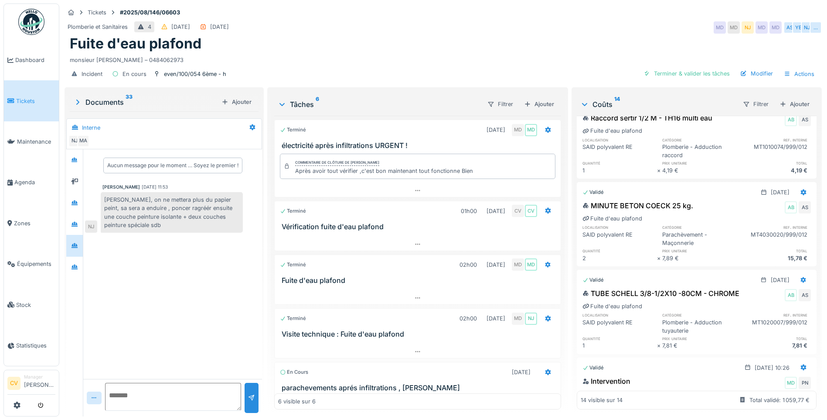
scroll to position [543, 0]
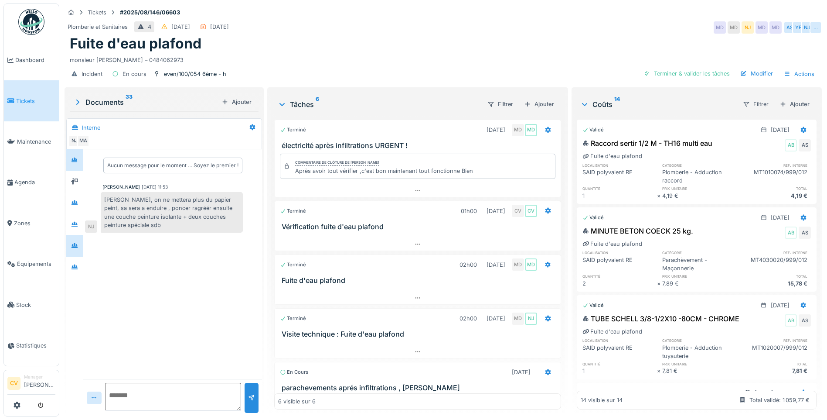
click at [78, 162] on div at bounding box center [74, 159] width 17 height 21
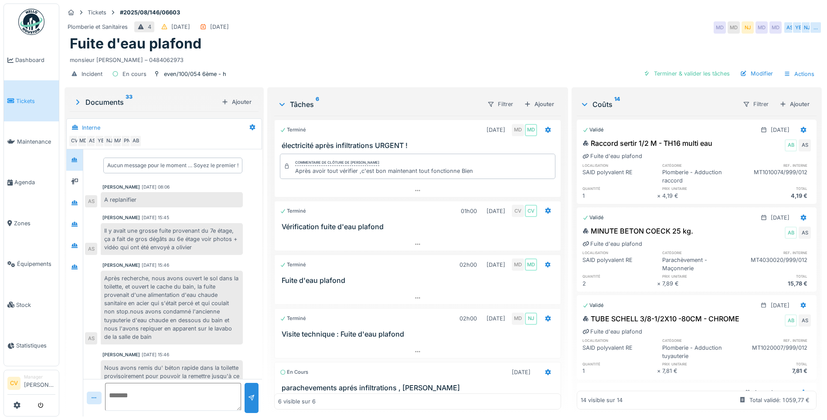
scroll to position [512, 0]
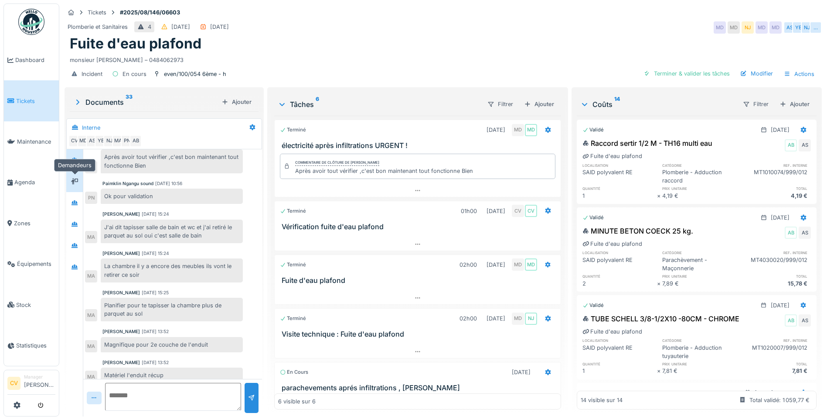
click at [77, 177] on div at bounding box center [74, 181] width 7 height 8
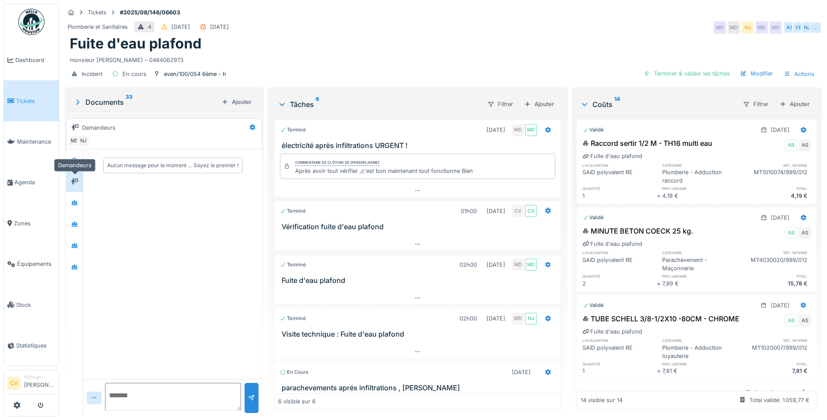
scroll to position [0, 0]
click at [76, 200] on icon at bounding box center [75, 202] width 6 height 5
click at [73, 222] on icon at bounding box center [75, 224] width 6 height 5
click at [72, 247] on div at bounding box center [74, 245] width 17 height 21
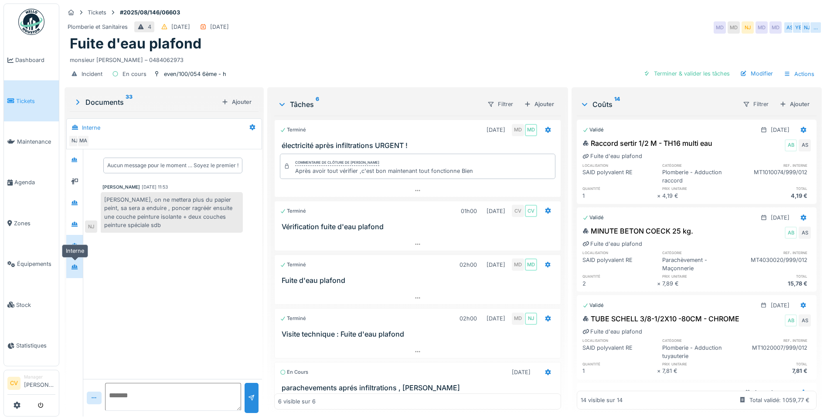
click at [73, 263] on div at bounding box center [74, 267] width 7 height 8
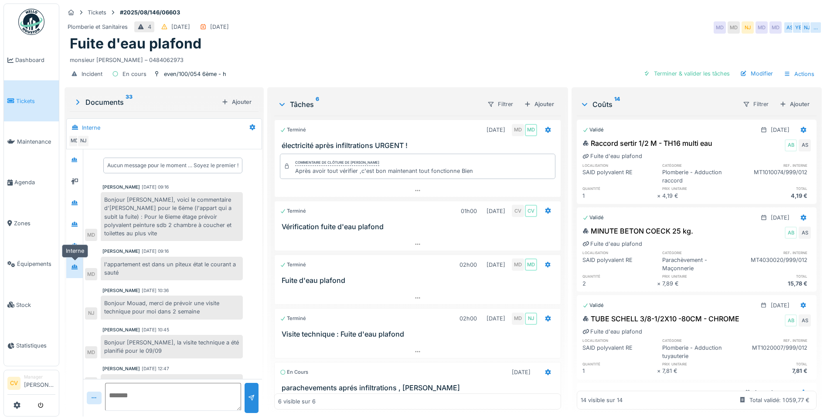
scroll to position [210, 0]
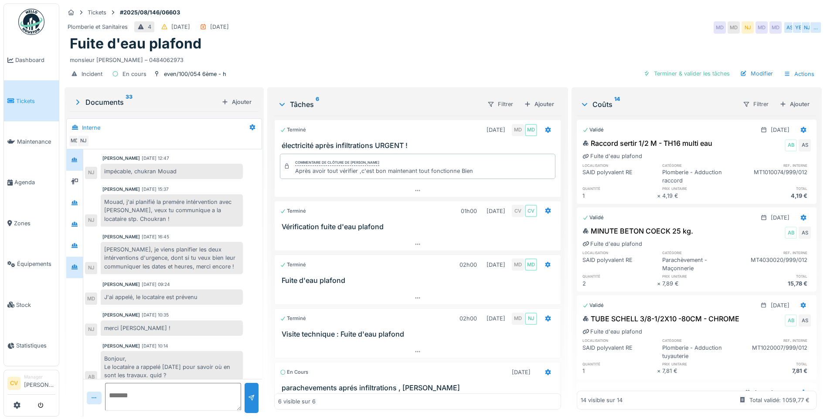
click at [73, 156] on div at bounding box center [74, 160] width 7 height 8
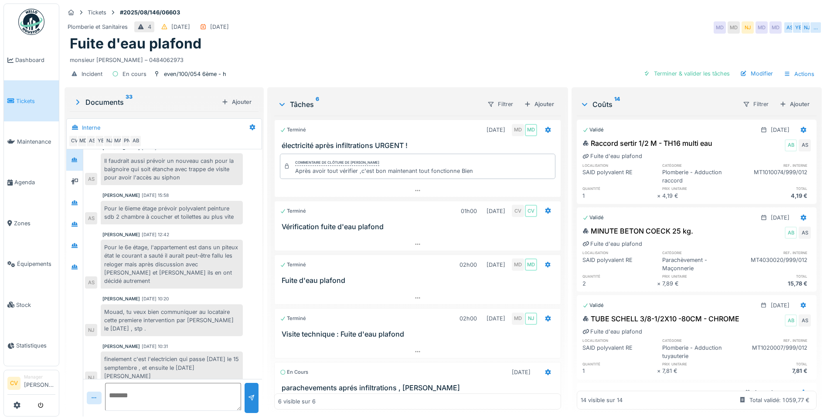
scroll to position [250, 0]
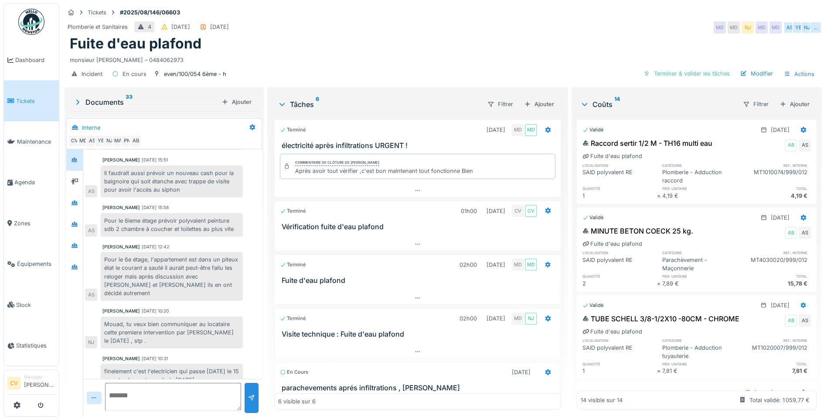
click at [167, 259] on div "Pour le 6e étage, l'appartement est dans un piteux état le courant a sauté il a…" at bounding box center [172, 276] width 142 height 49
drag, startPoint x: 109, startPoint y: 250, endPoint x: 208, endPoint y: 270, distance: 100.7
click at [208, 270] on div "Pour le 6e étage, l'appartement est dans un piteux état le courant a sauté il a…" at bounding box center [172, 276] width 142 height 49
click at [116, 97] on div "Documents 33" at bounding box center [145, 102] width 145 height 10
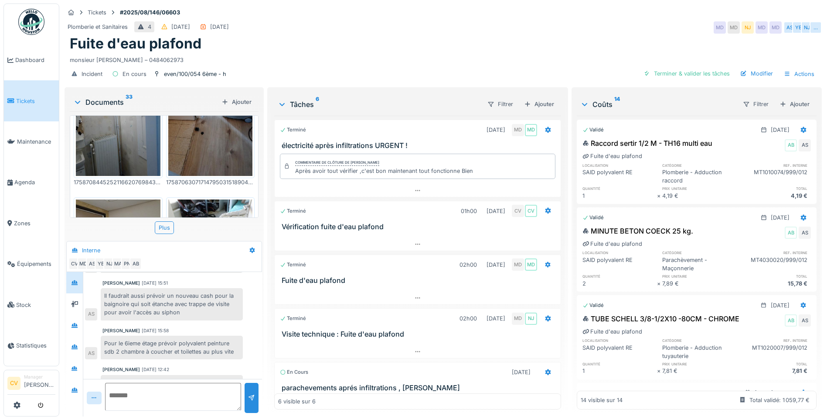
scroll to position [121, 0]
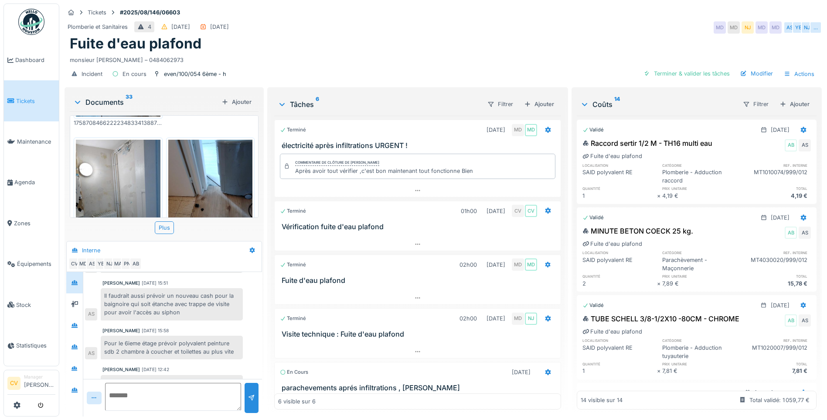
click at [142, 150] on img at bounding box center [118, 196] width 85 height 113
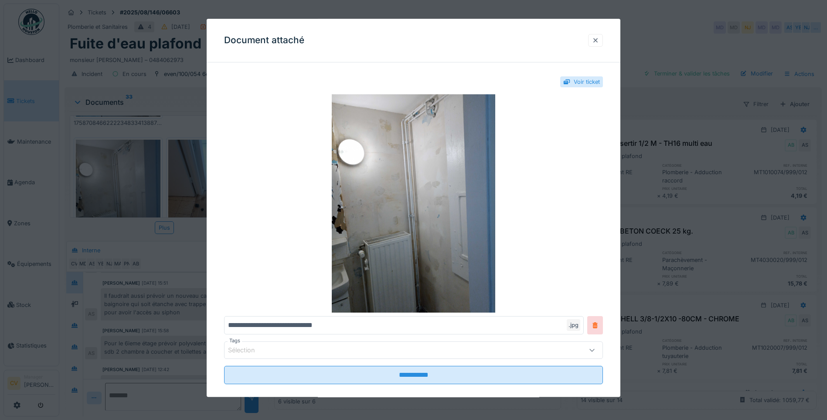
click at [603, 34] on div at bounding box center [595, 40] width 15 height 13
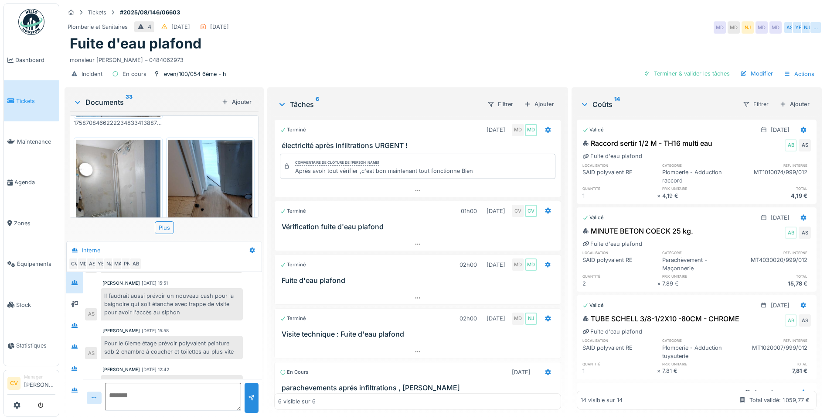
click at [121, 183] on img at bounding box center [118, 196] width 85 height 113
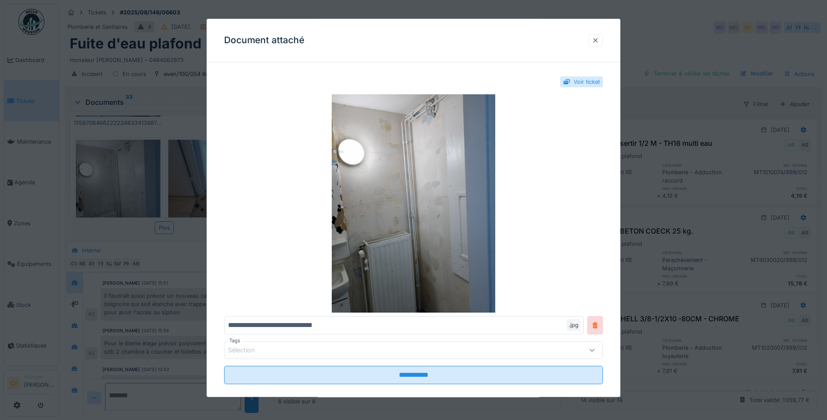
click at [603, 40] on div at bounding box center [595, 40] width 15 height 13
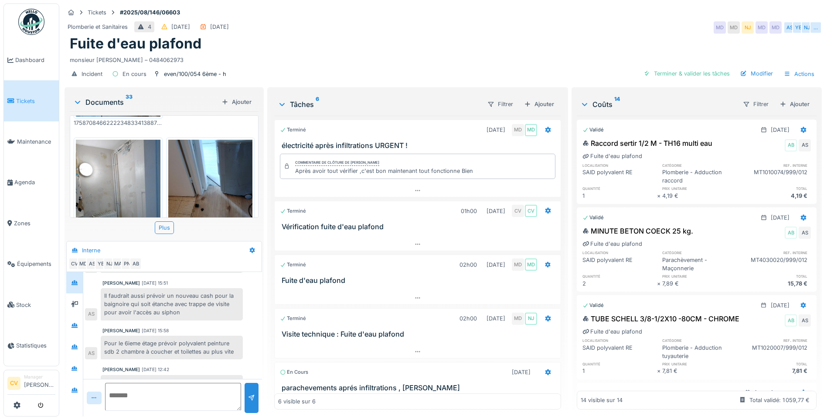
click at [602, 41] on div "Fuite d'eau plafond" at bounding box center [443, 43] width 747 height 17
click at [109, 97] on div "Documents 33" at bounding box center [145, 102] width 145 height 10
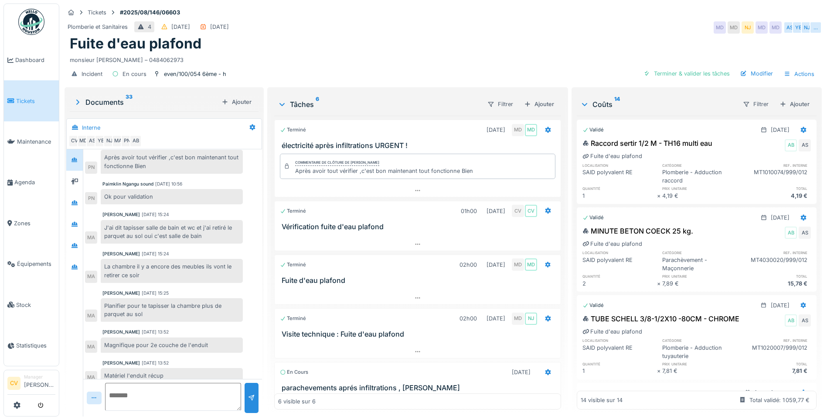
scroll to position [7, 0]
click at [84, 261] on div "Aucun message pour le moment … Soyez le premier ! Anouar Serifi 25/08/2025 08:0…" at bounding box center [172, 12] width 179 height 749
click at [78, 262] on div at bounding box center [74, 267] width 13 height 11
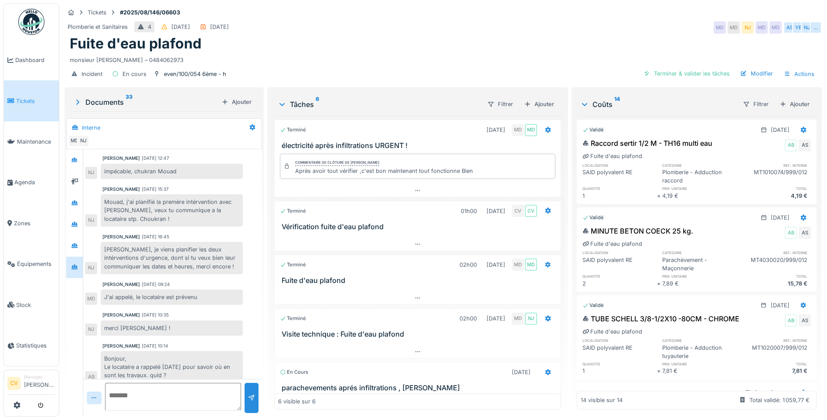
scroll to position [210, 0]
click at [163, 387] on textarea at bounding box center [173, 397] width 136 height 28
click at [222, 393] on textarea "**********" at bounding box center [171, 397] width 133 height 28
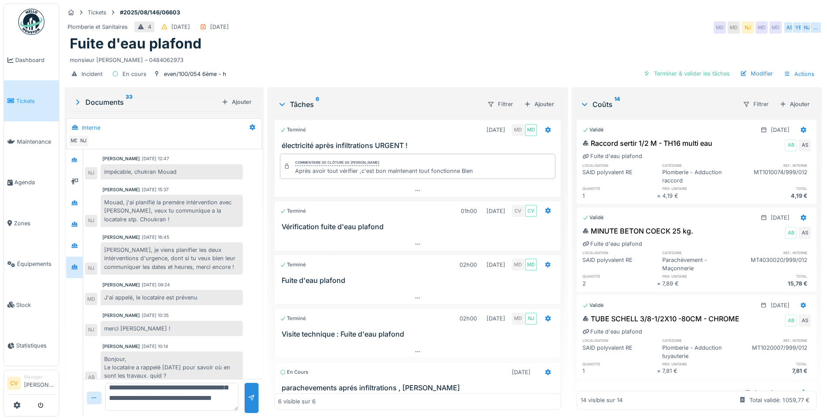
type textarea "**********"
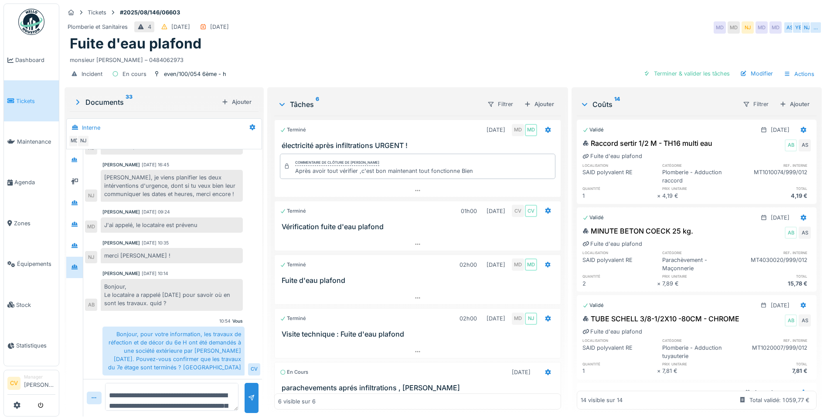
click at [312, 52] on div "monsieur SARAC – 0484062973" at bounding box center [443, 58] width 747 height 12
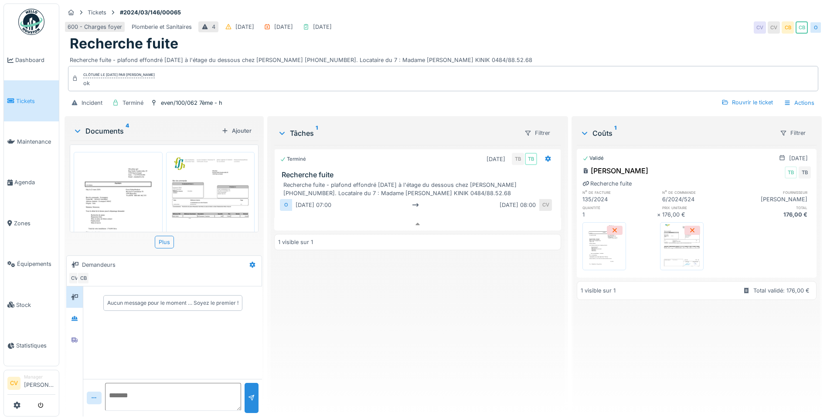
scroll to position [7, 0]
click at [35, 27] on img at bounding box center [31, 22] width 26 height 26
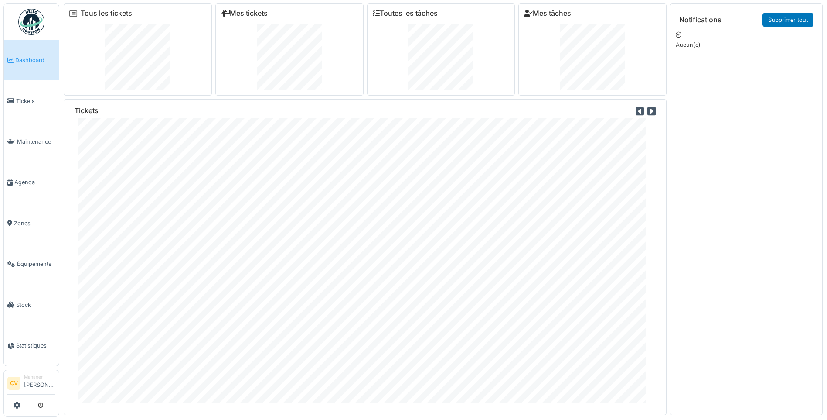
click at [781, 330] on div "Notifications Supprimer tout [GEOGRAPHIC_DATA](e)" at bounding box center [746, 219] width 141 height 420
click at [749, 146] on div "Notifications Supprimer tout [GEOGRAPHIC_DATA](e)" at bounding box center [746, 219] width 141 height 420
click at [711, 142] on div "Notifications Supprimer tout [GEOGRAPHIC_DATA](e)" at bounding box center [746, 219] width 141 height 420
click at [816, 238] on div "Notifications Supprimer tout [GEOGRAPHIC_DATA](e)" at bounding box center [746, 219] width 141 height 420
click at [816, 238] on div "Notifications Supprimer tout Aucun(e)" at bounding box center [746, 219] width 141 height 420
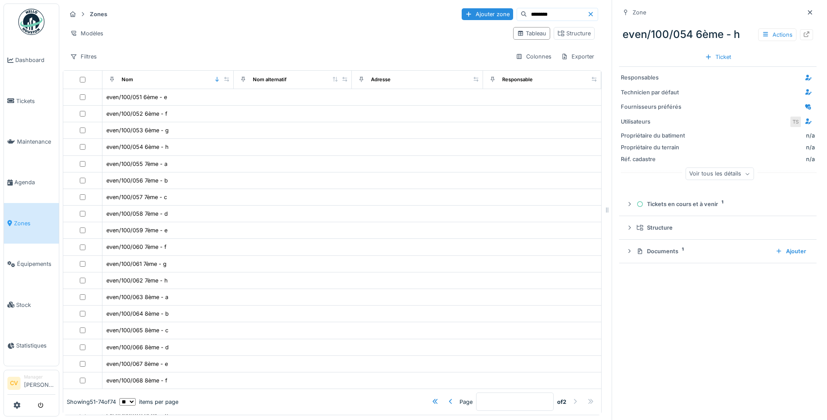
drag, startPoint x: 539, startPoint y: 13, endPoint x: 386, endPoint y: 2, distance: 153.0
click at [396, 0] on html "Dashboard Tickets Maintenance Agenda Zones Équipements Stock Statistiques CV Ma…" at bounding box center [413, 210] width 827 height 420
type input "****"
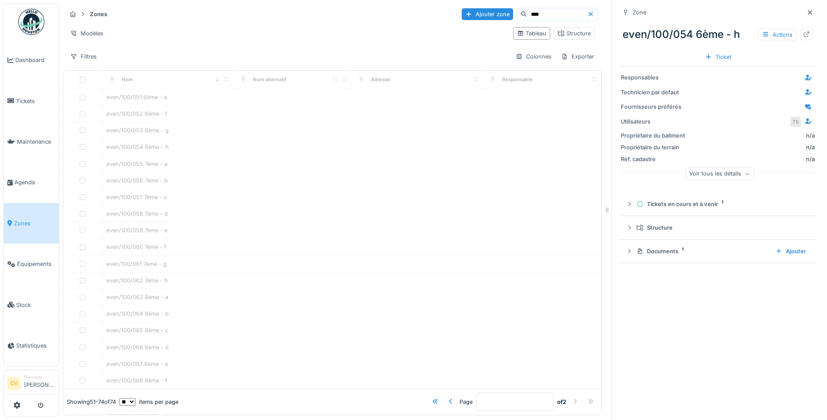
type input "*"
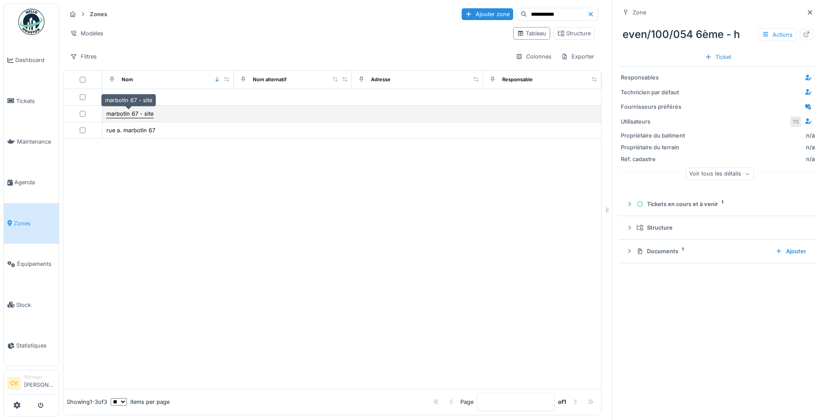
click at [148, 113] on div "marbotin 67 - site" at bounding box center [129, 113] width 47 height 8
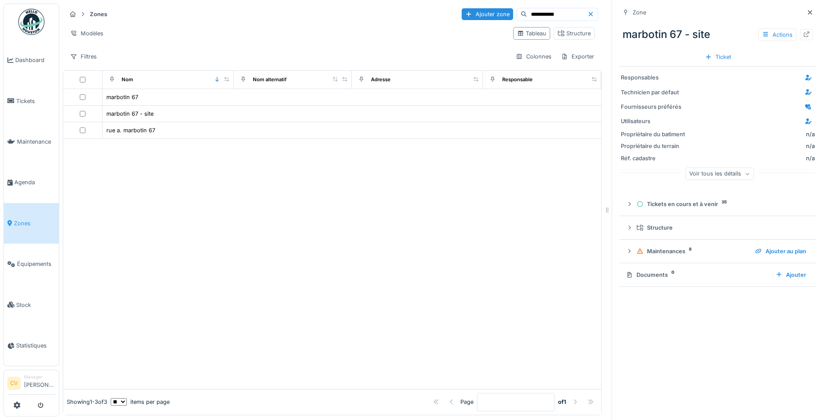
click at [786, 33] on div "Actions" at bounding box center [786, 34] width 55 height 13
click at [803, 34] on icon at bounding box center [806, 34] width 7 height 6
drag, startPoint x: 539, startPoint y: 18, endPoint x: 470, endPoint y: 21, distance: 69.4
click at [471, 21] on div "**********" at bounding box center [530, 14] width 137 height 13
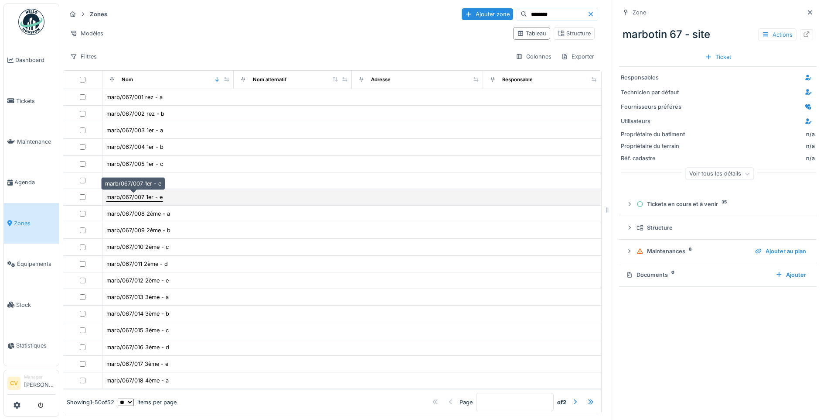
type input "********"
click at [142, 198] on div "marb/067/007 1er - e" at bounding box center [134, 197] width 56 height 8
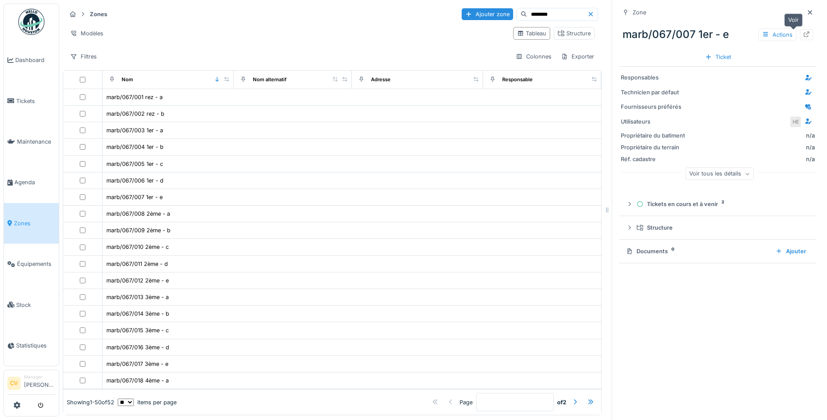
click at [804, 37] on icon at bounding box center [807, 34] width 6 height 6
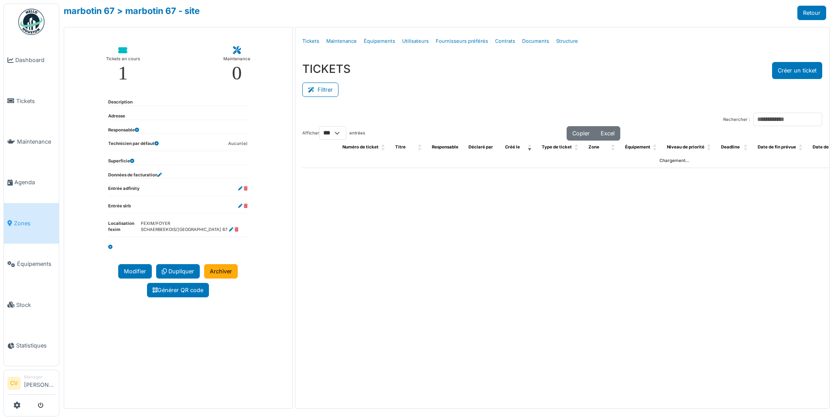
select select "***"
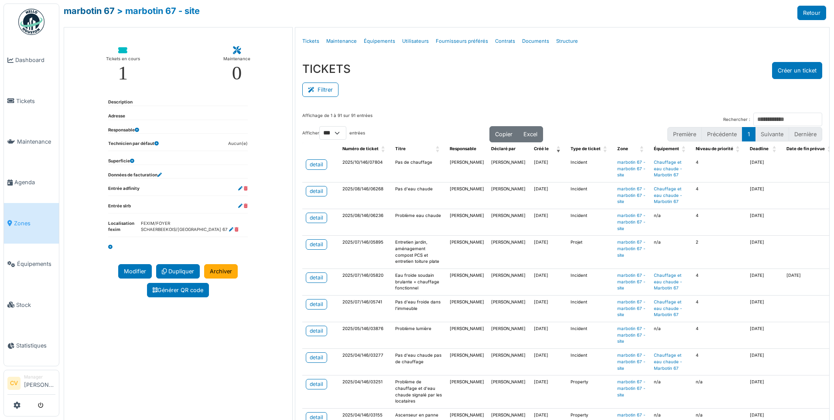
click at [107, 12] on link "marbotin 67" at bounding box center [89, 11] width 51 height 10
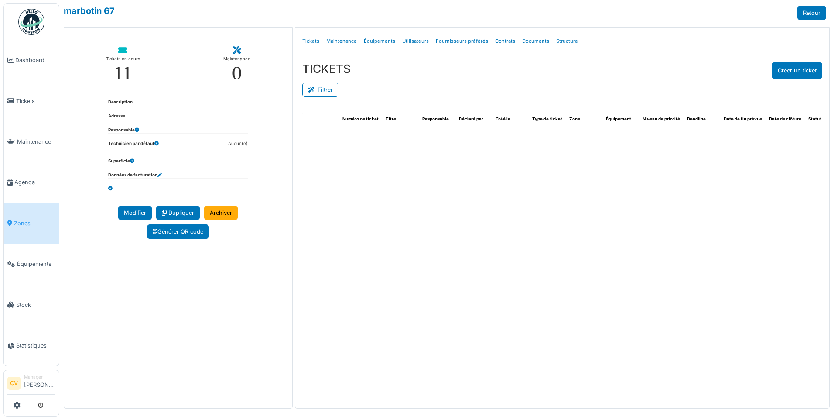
select select "***"
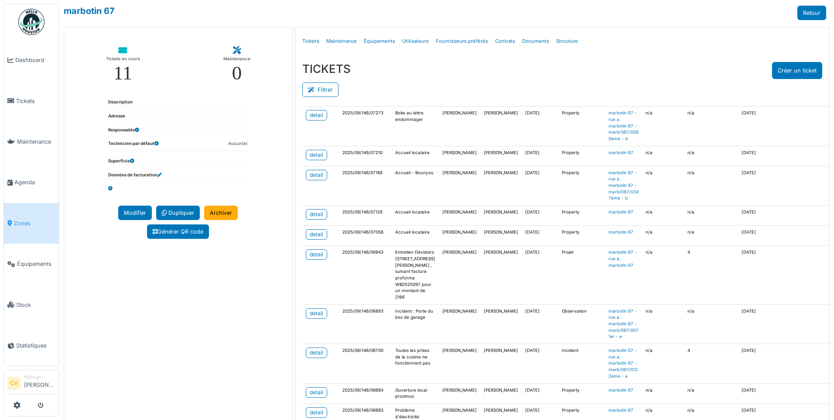
scroll to position [305, 0]
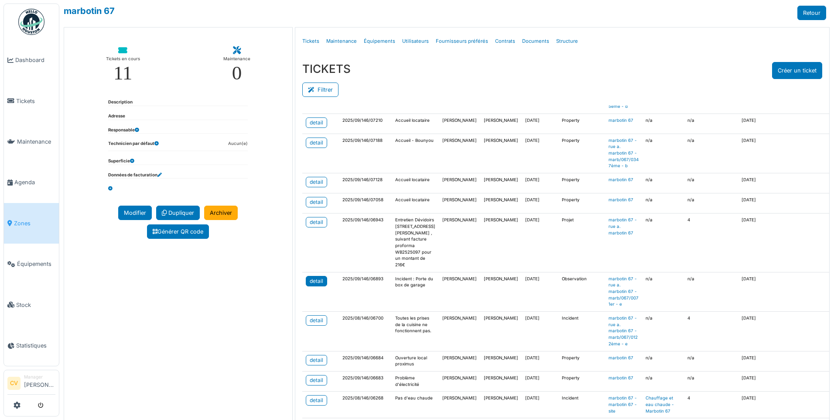
click at [315, 285] on div "detail" at bounding box center [317, 281] width 14 height 8
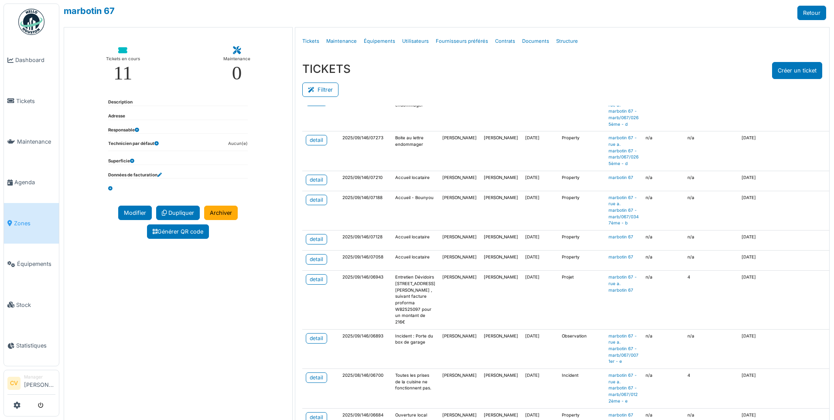
scroll to position [174, 0]
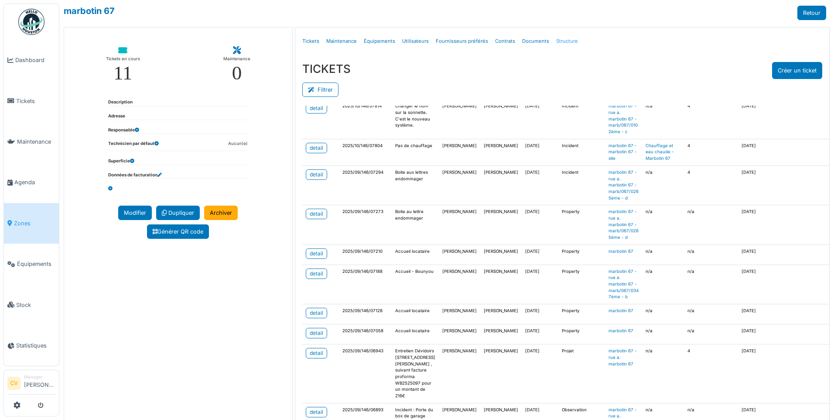
click at [566, 40] on link "Structure" at bounding box center [567, 41] width 29 height 21
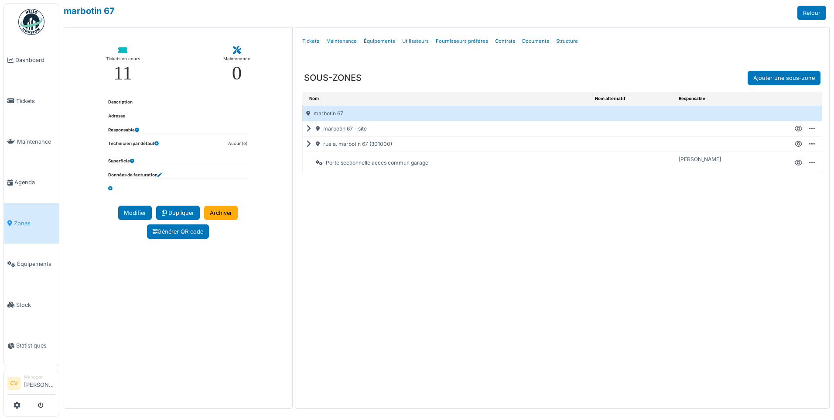
click at [798, 129] on icon at bounding box center [798, 129] width 7 height 0
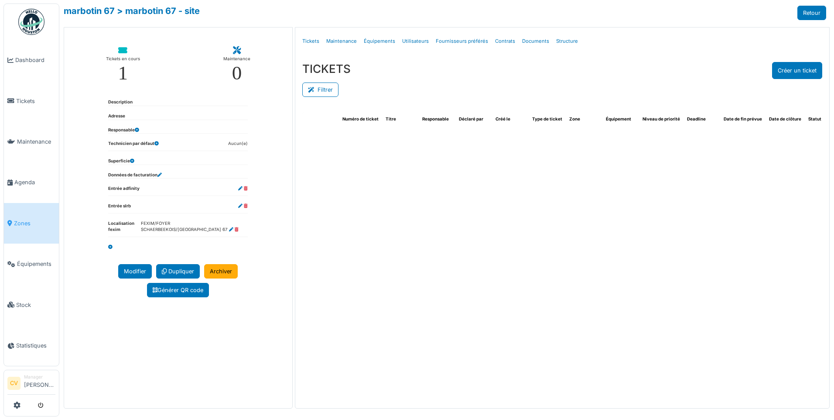
select select "***"
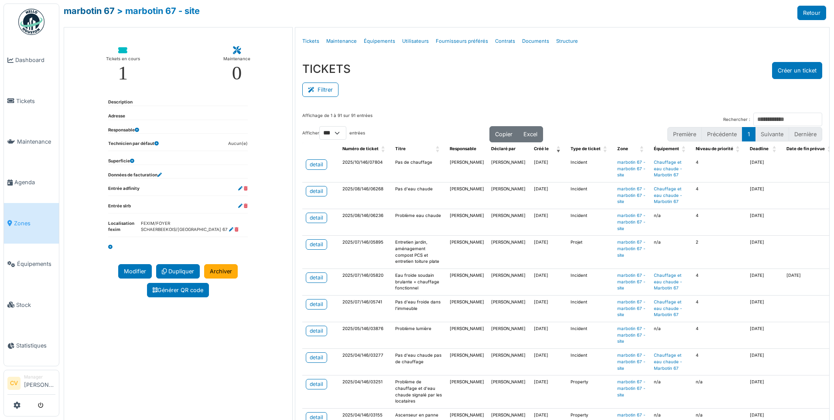
click at [100, 11] on link "marbotin 67" at bounding box center [89, 11] width 51 height 10
select select "***"
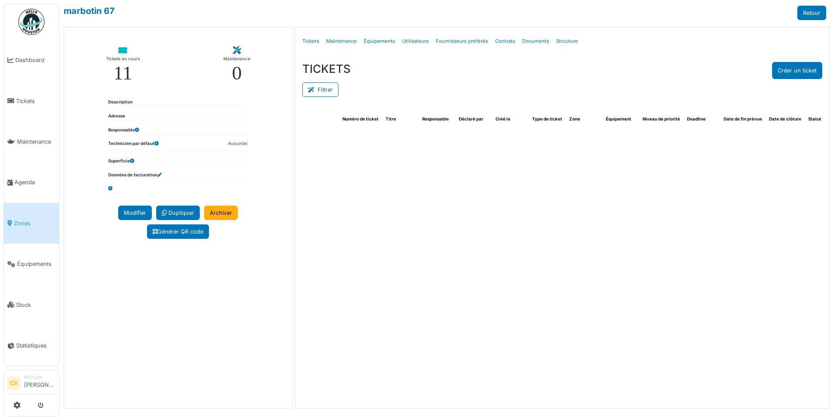
select select "***"
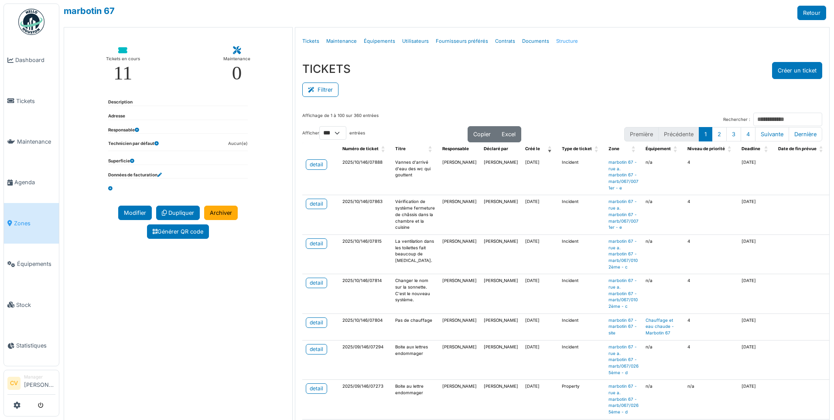
click at [554, 39] on link "Structure" at bounding box center [567, 41] width 29 height 21
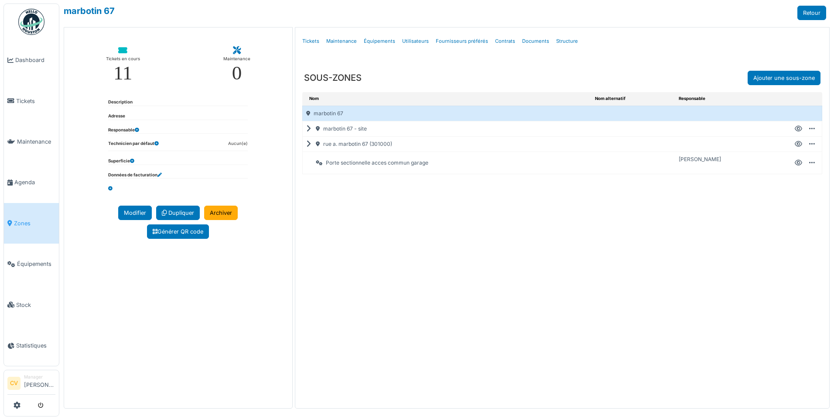
click at [308, 144] on icon at bounding box center [310, 144] width 8 height 0
click at [308, 144] on icon at bounding box center [311, 144] width 10 height 0
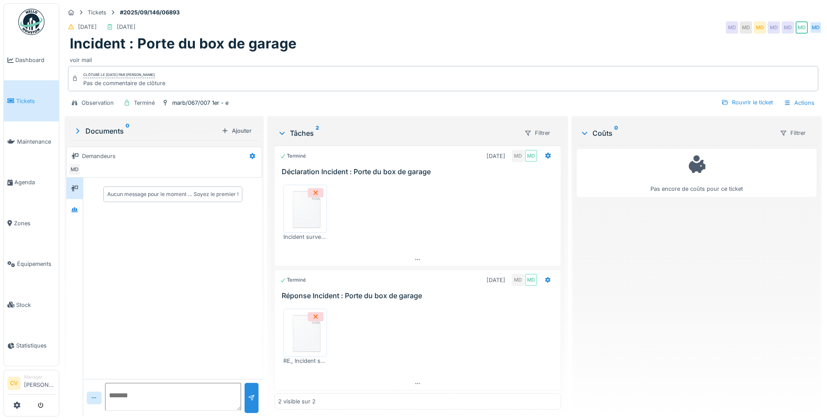
scroll to position [3, 0]
click at [72, 207] on icon at bounding box center [74, 210] width 7 height 6
click at [81, 195] on div at bounding box center [74, 188] width 13 height 14
click at [316, 223] on img at bounding box center [305, 208] width 39 height 44
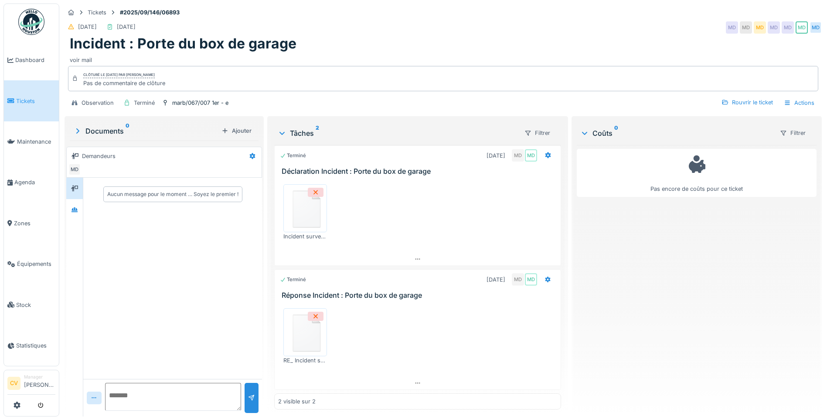
click at [310, 186] on img at bounding box center [305, 208] width 39 height 44
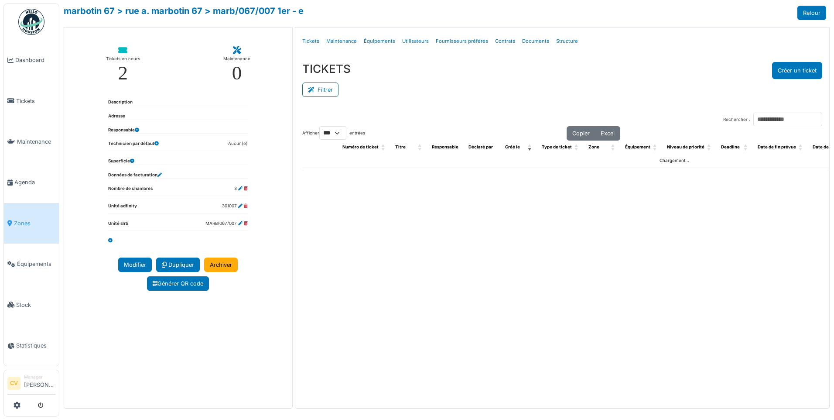
select select "***"
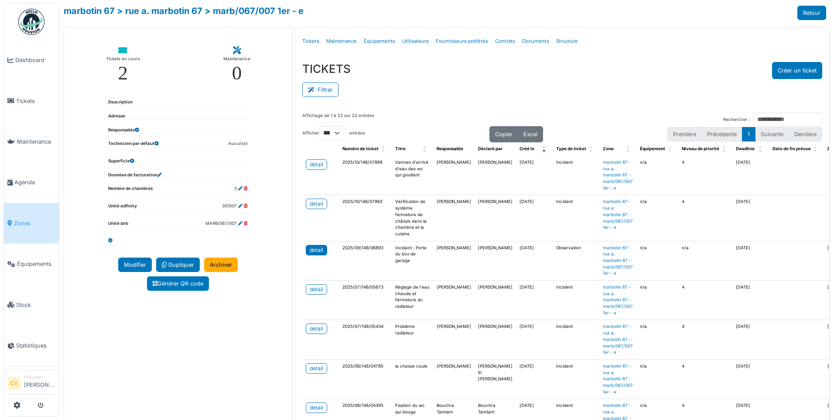
click at [315, 251] on div "detail" at bounding box center [317, 250] width 14 height 8
click at [88, 7] on link "marbotin 67" at bounding box center [89, 11] width 51 height 10
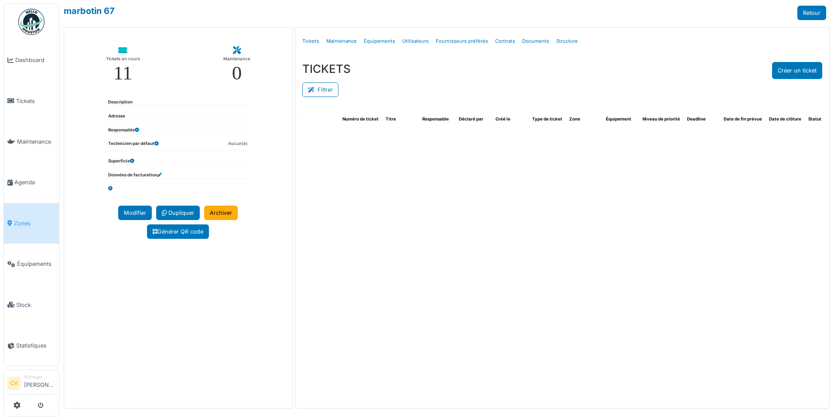
select select "***"
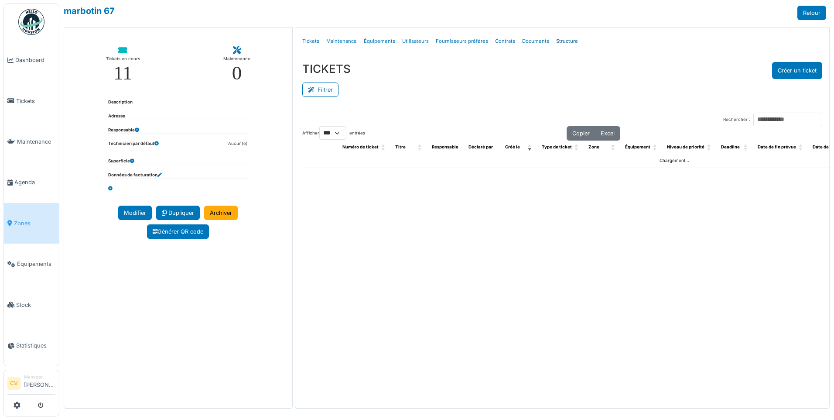
click at [564, 42] on link "Structure" at bounding box center [567, 41] width 29 height 21
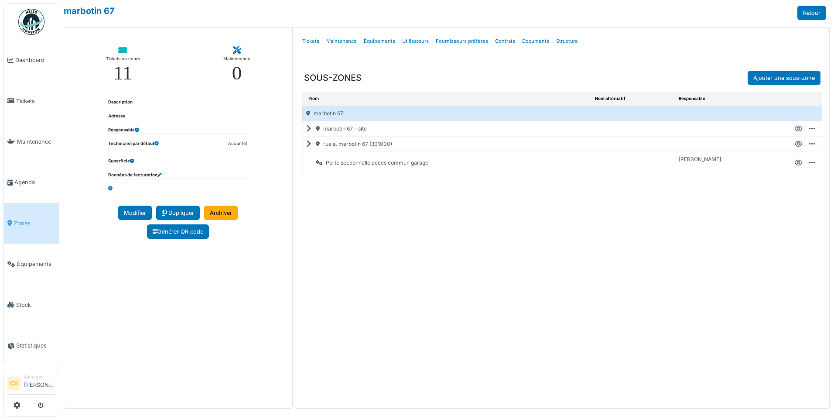
click at [797, 129] on icon at bounding box center [798, 129] width 7 height 0
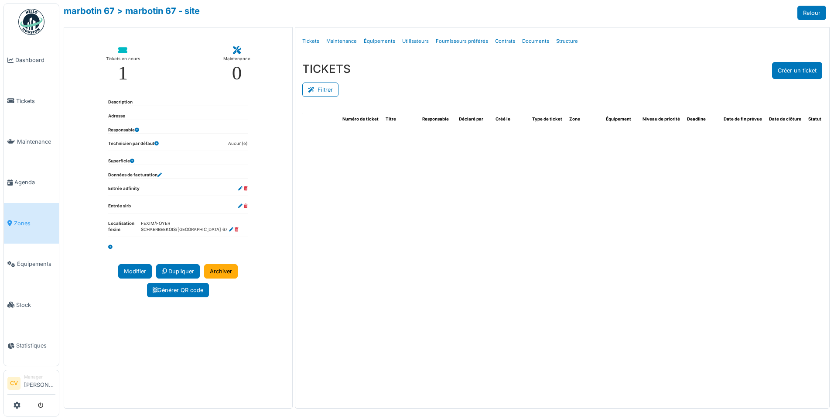
select select "***"
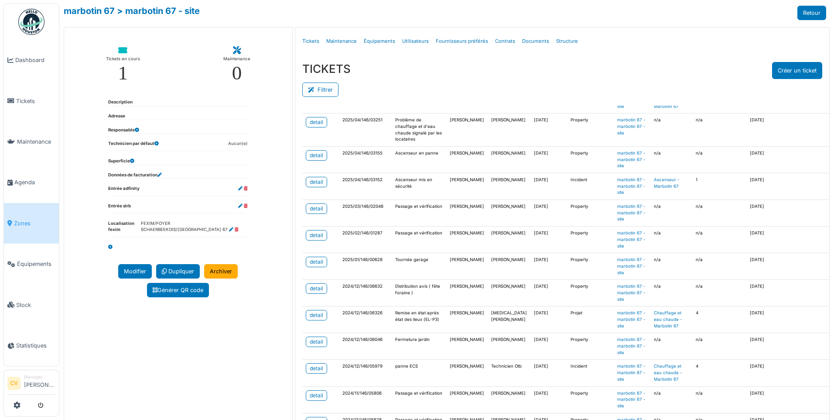
scroll to position [218, 0]
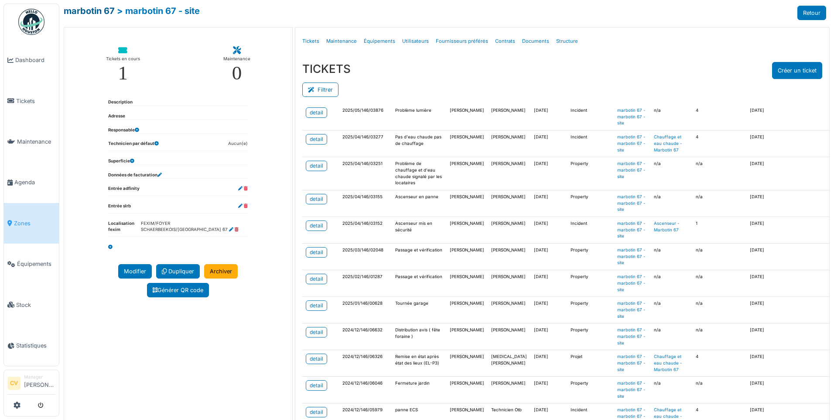
click at [89, 17] on div "marbotin 67 > marbotin 67 - site Retour" at bounding box center [445, 13] width 762 height 14
click at [93, 10] on link "marbotin 67" at bounding box center [89, 11] width 51 height 10
select select "***"
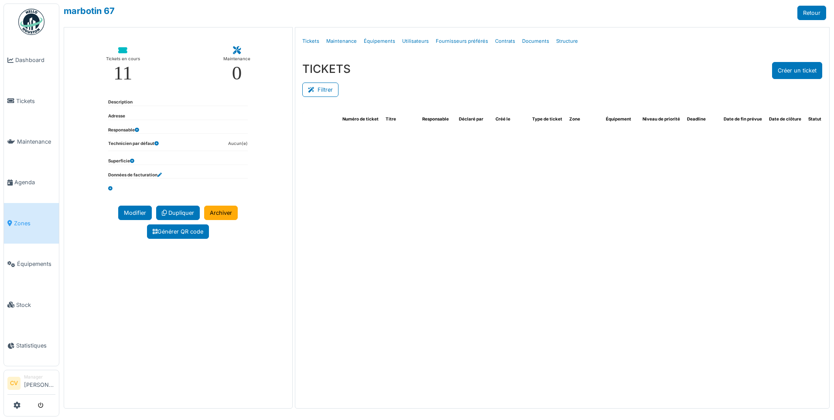
select select "***"
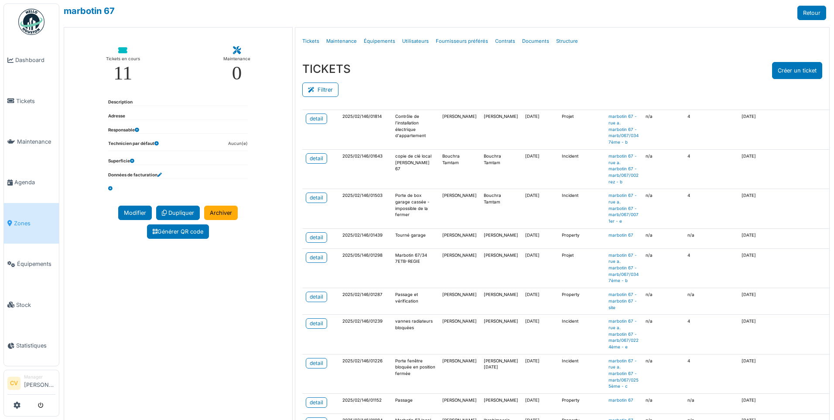
scroll to position [2225, 0]
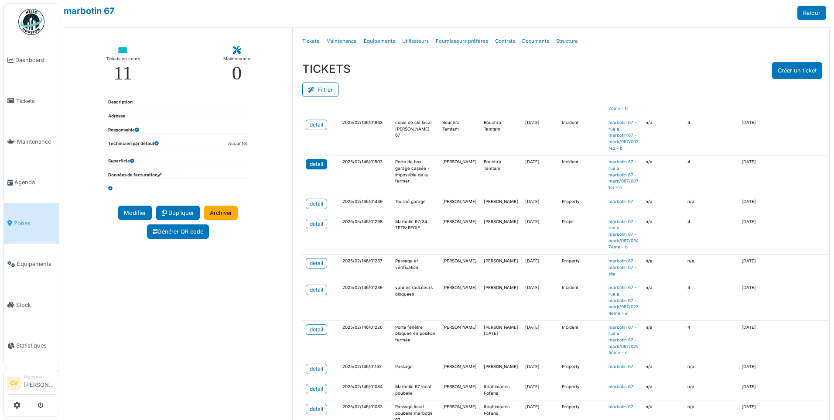
click at [318, 168] on div "detail" at bounding box center [317, 164] width 14 height 8
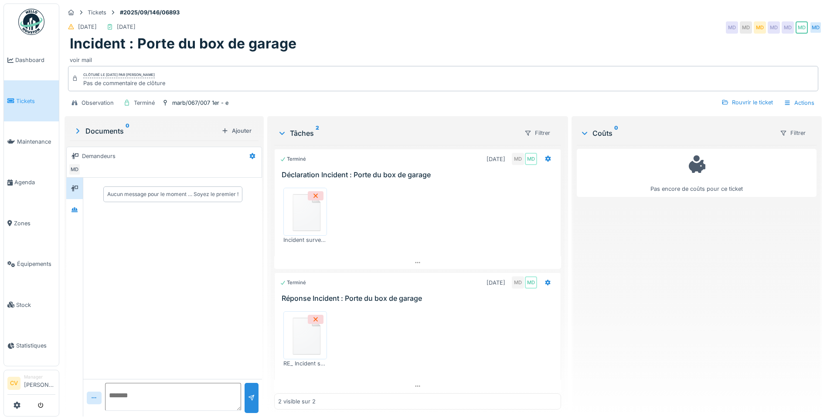
click at [299, 349] on img at bounding box center [305, 335] width 39 height 44
click at [659, 203] on div "Pas encore de coûts pour ce ticket" at bounding box center [697, 277] width 240 height 264
click at [758, 323] on div "Pas encore de coûts pour ce ticket" at bounding box center [697, 277] width 240 height 264
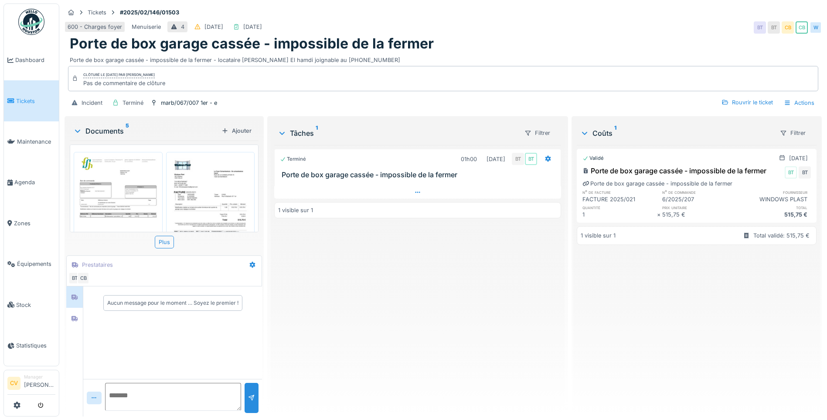
click at [355, 195] on div at bounding box center [417, 192] width 287 height 13
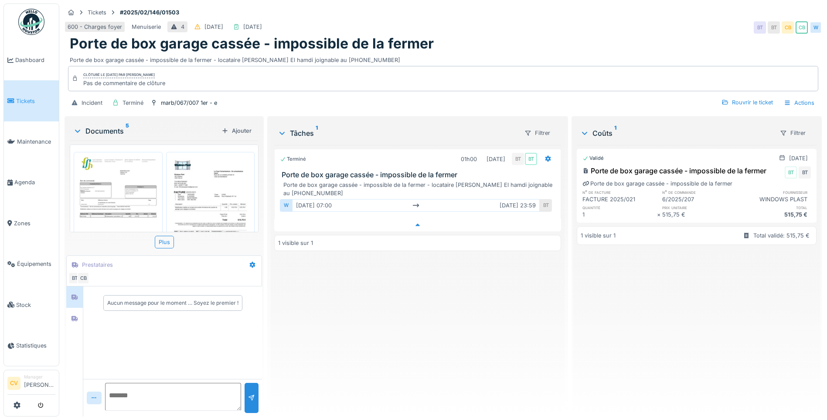
scroll to position [7, 0]
click at [73, 311] on div at bounding box center [74, 318] width 13 height 14
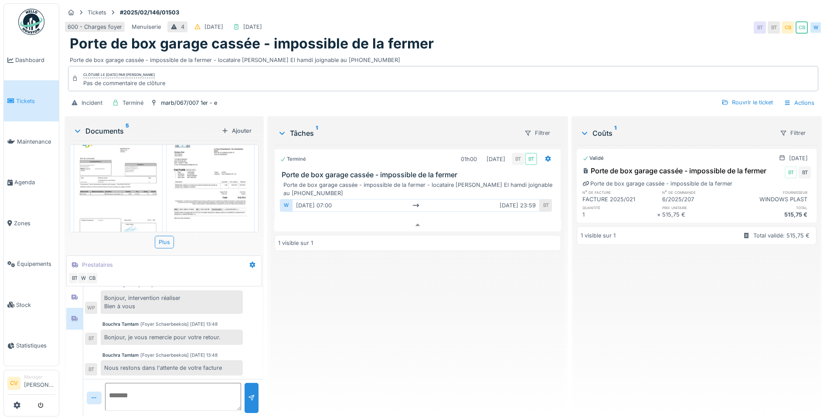
scroll to position [44, 0]
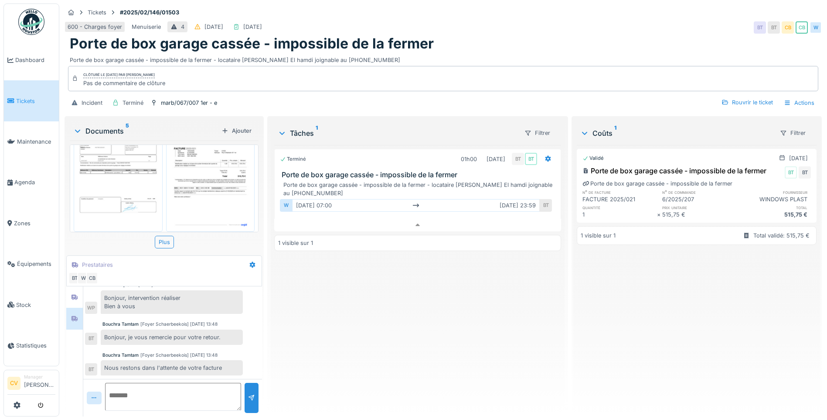
click at [213, 187] on img at bounding box center [210, 170] width 85 height 120
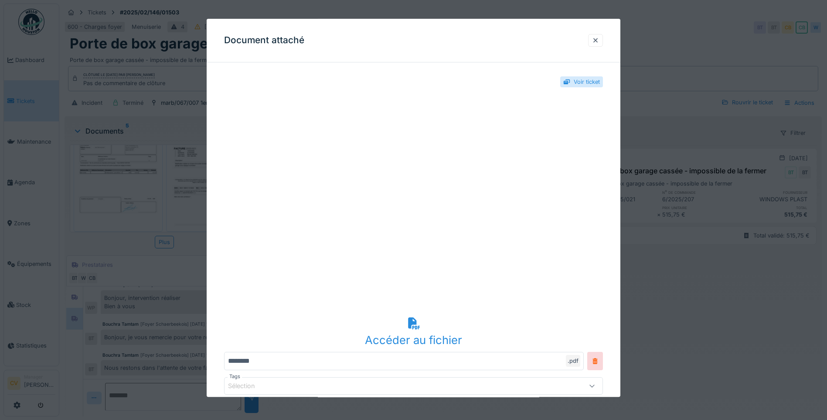
click at [598, 42] on div at bounding box center [595, 40] width 7 height 8
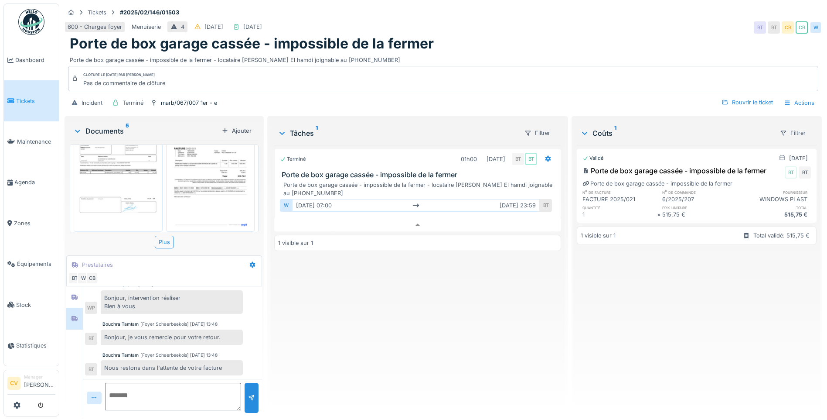
click at [116, 149] on img at bounding box center [118, 170] width 85 height 120
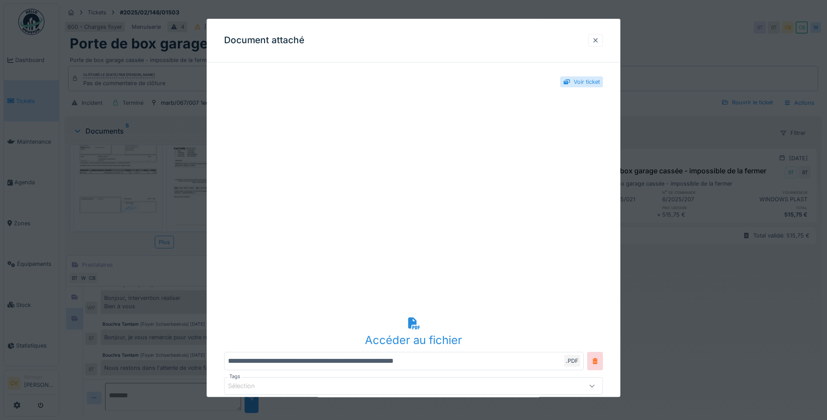
click at [596, 42] on div at bounding box center [595, 40] width 7 height 8
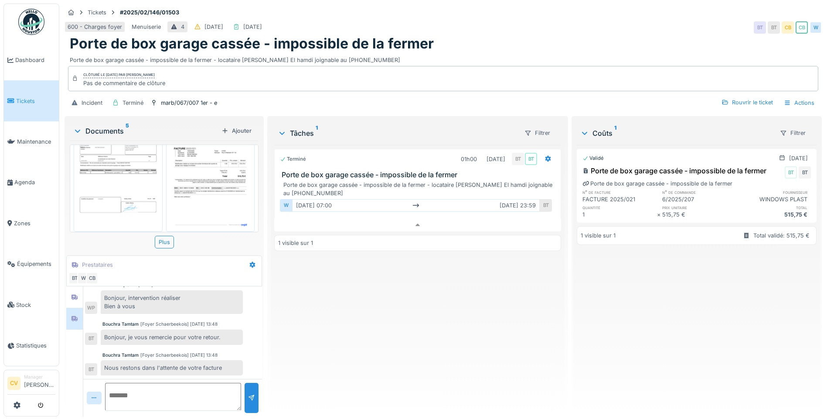
click at [207, 166] on img at bounding box center [210, 170] width 85 height 120
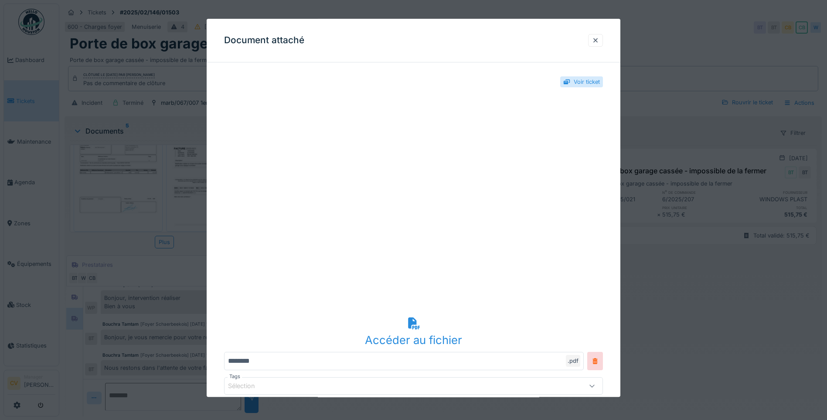
click at [410, 324] on icon at bounding box center [414, 322] width 14 height 11
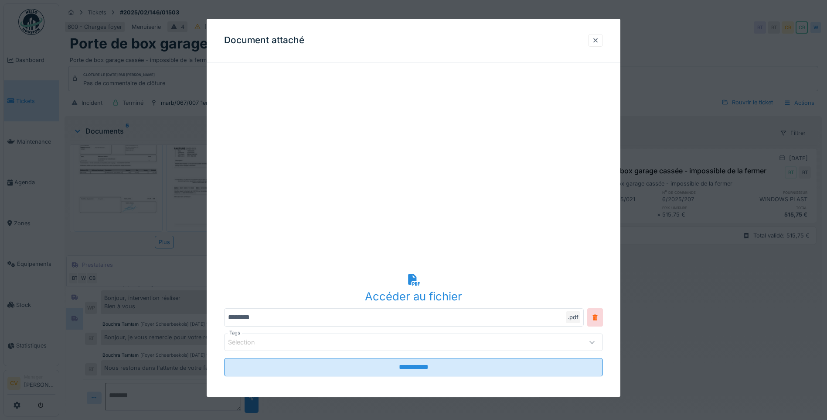
click at [599, 43] on div at bounding box center [595, 40] width 7 height 8
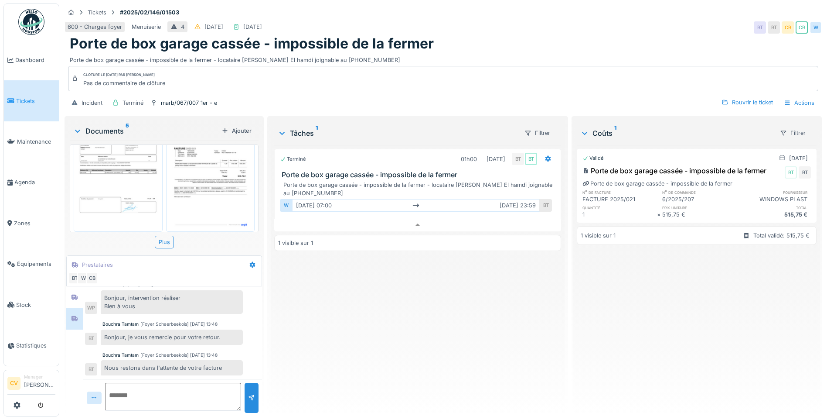
scroll to position [0, 0]
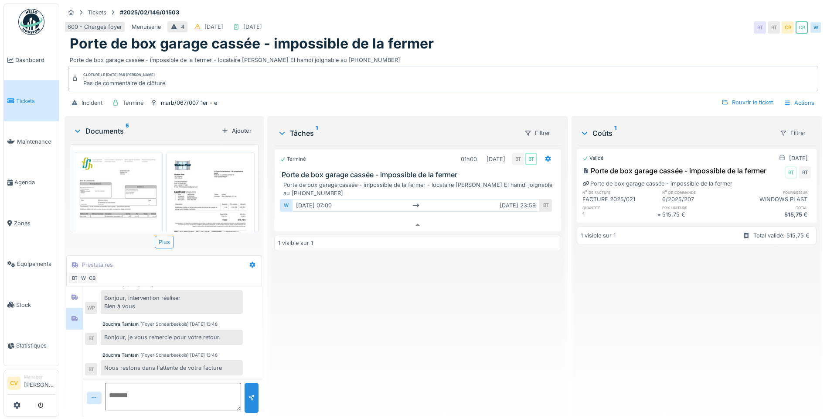
click at [290, 260] on div "Terminé 01h00 [DATE] BT BT Porte de box garage cassée - impossible de la fermer…" at bounding box center [417, 277] width 287 height 264
click at [231, 199] on img at bounding box center [210, 214] width 85 height 120
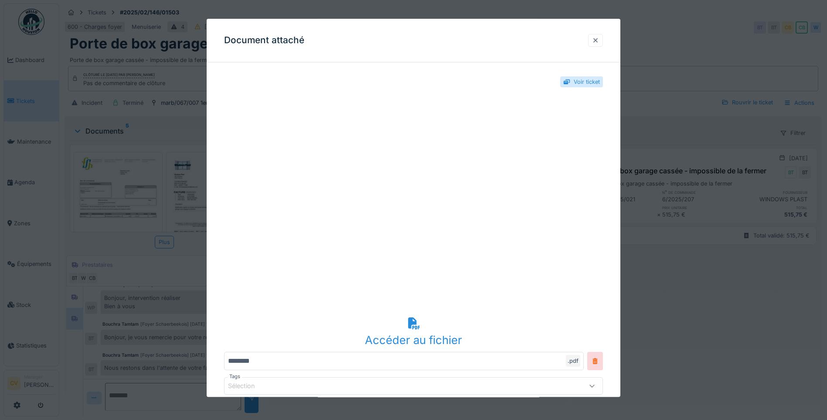
click at [603, 41] on div at bounding box center [595, 40] width 15 height 13
